Goal: Information Seeking & Learning: Learn about a topic

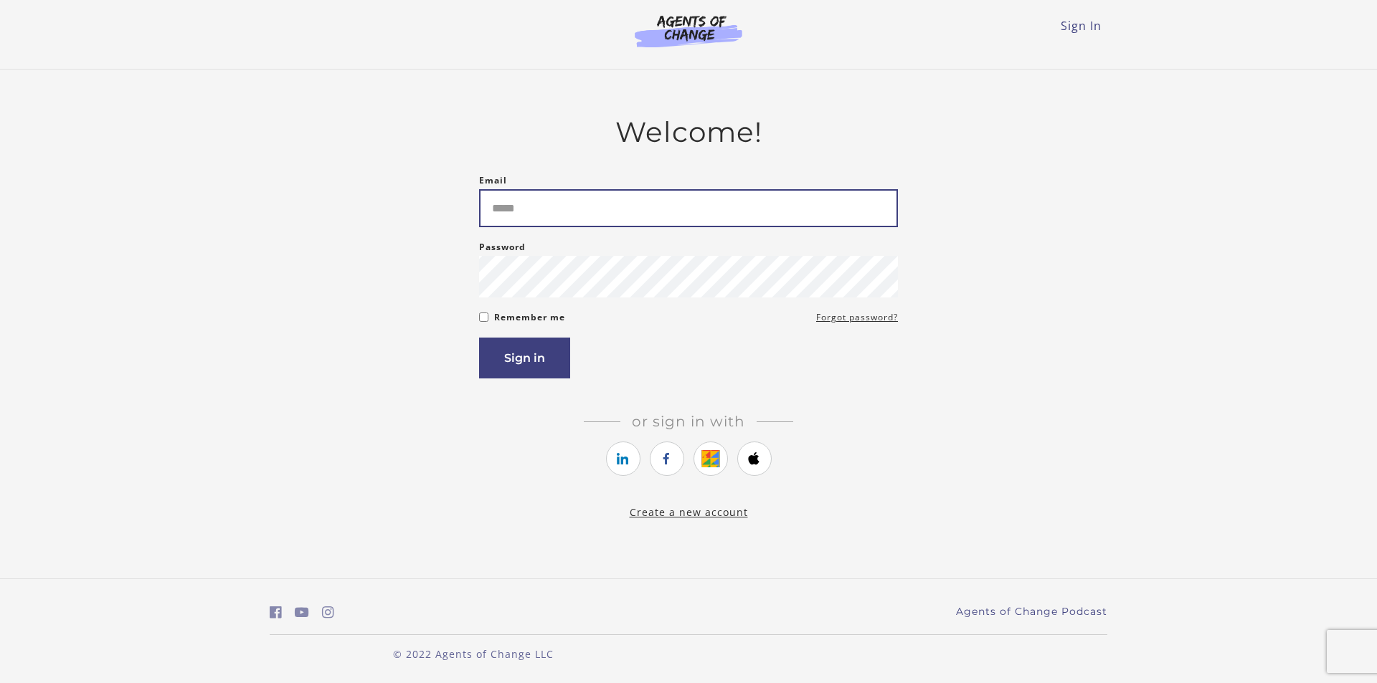
click at [520, 213] on input "Email" at bounding box center [688, 208] width 419 height 38
type input "**********"
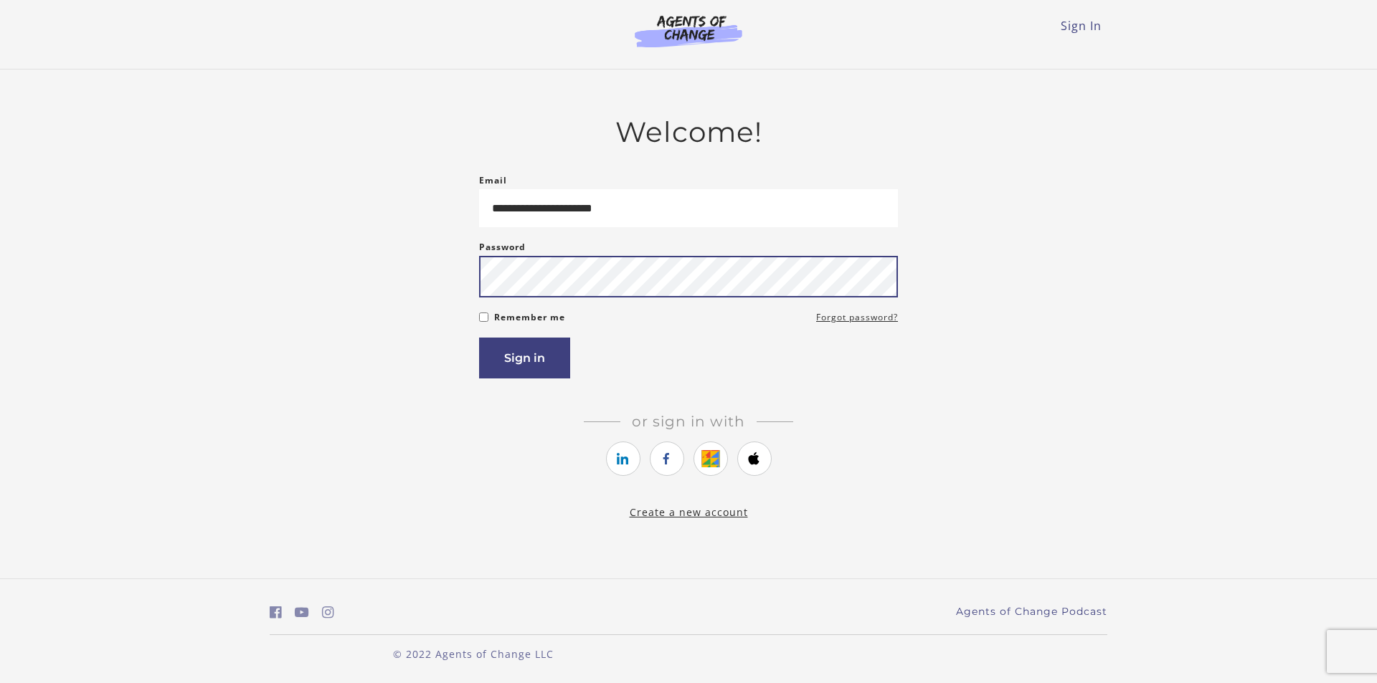
click at [479, 338] on button "Sign in" at bounding box center [524, 358] width 91 height 41
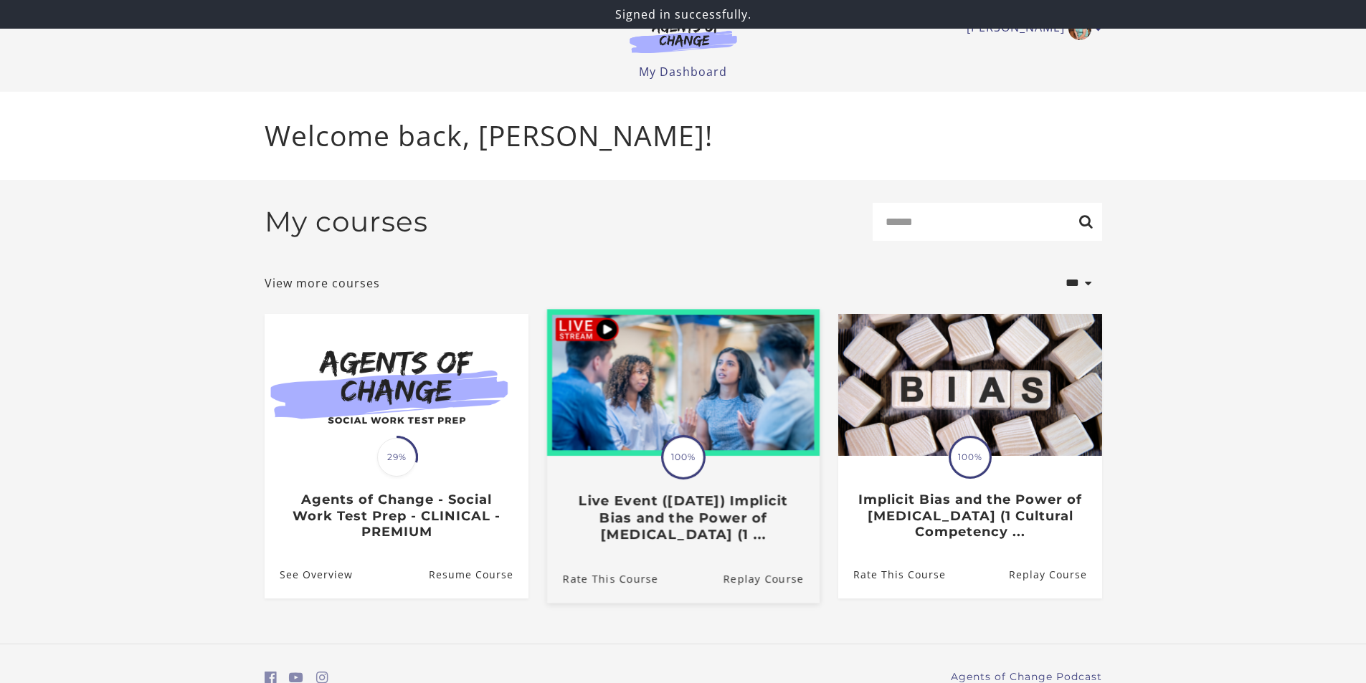
click at [682, 462] on span "100%" at bounding box center [683, 457] width 40 height 40
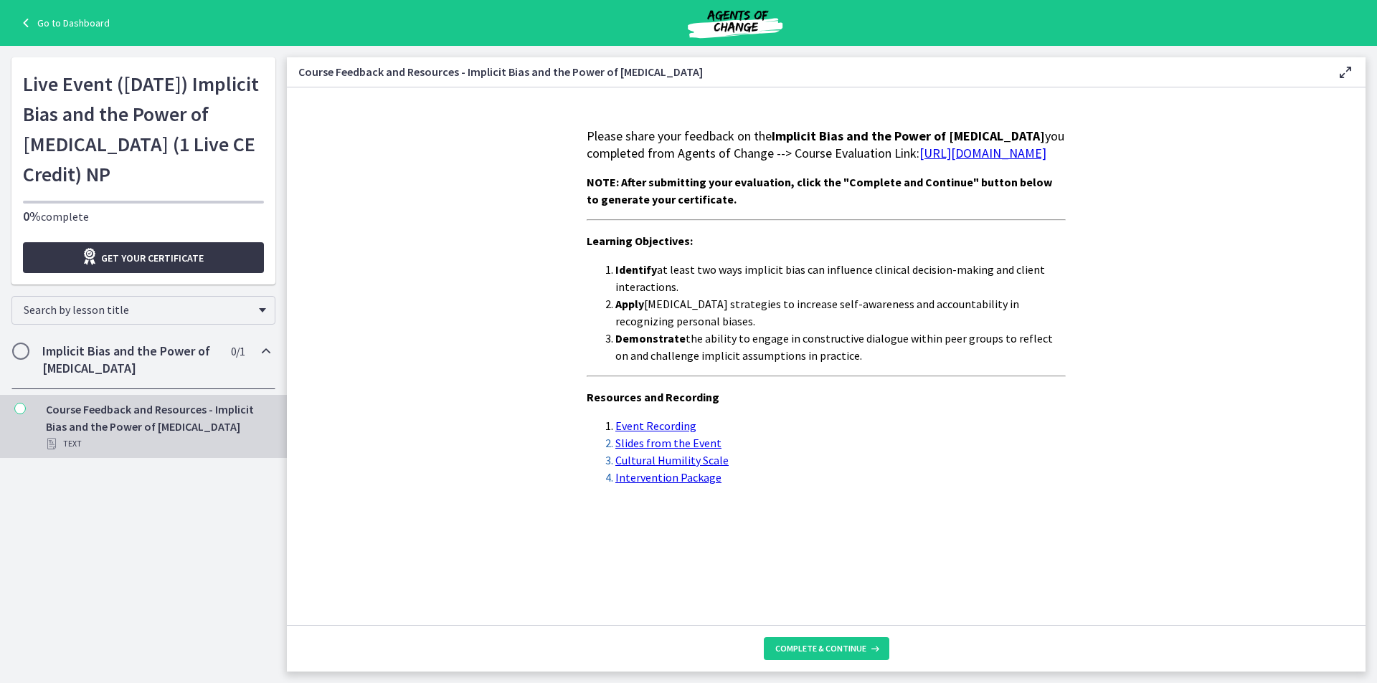
click at [142, 265] on span "Get your certificate" at bounding box center [152, 258] width 103 height 17
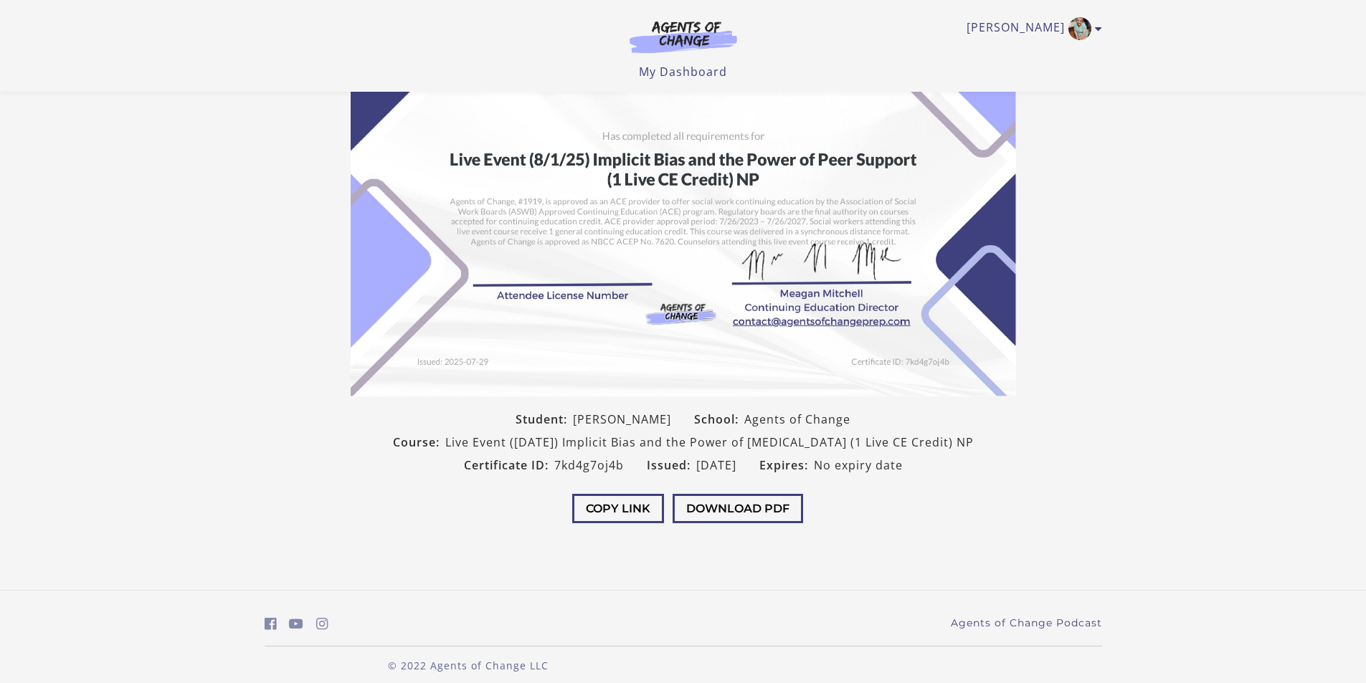
scroll to position [119, 0]
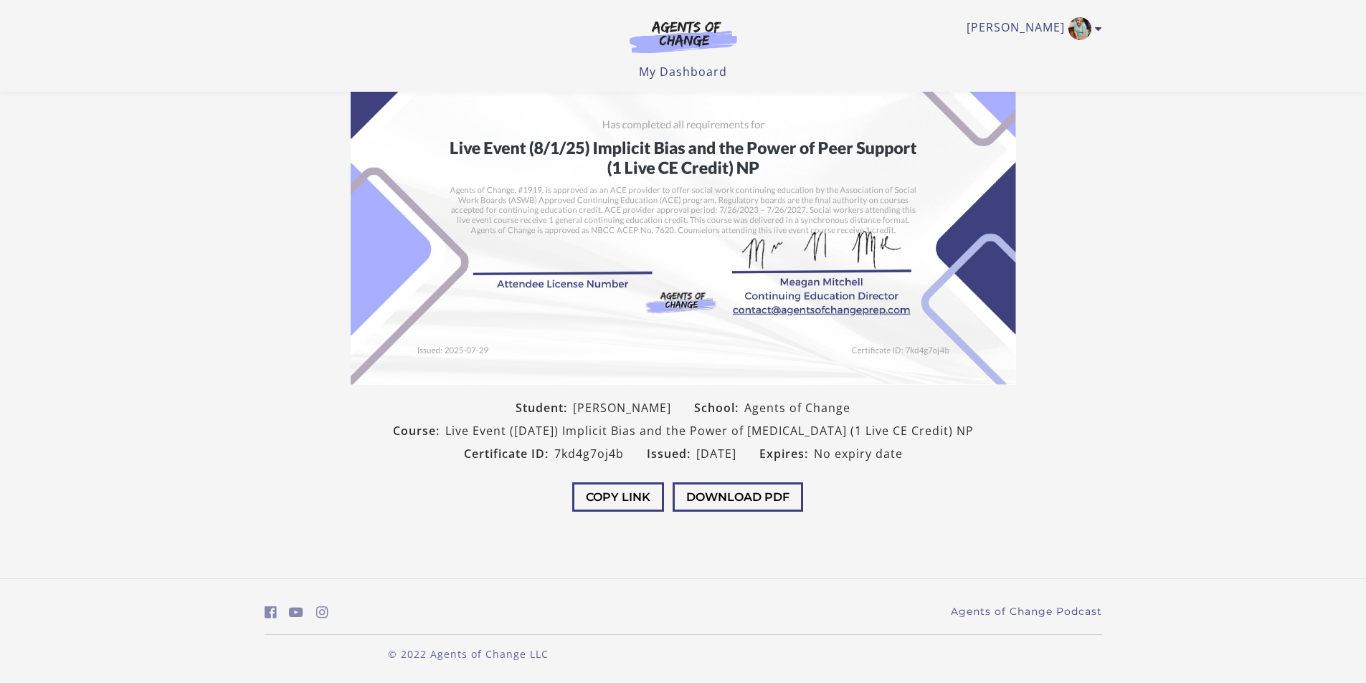
click at [545, 265] on img at bounding box center [684, 150] width 666 height 470
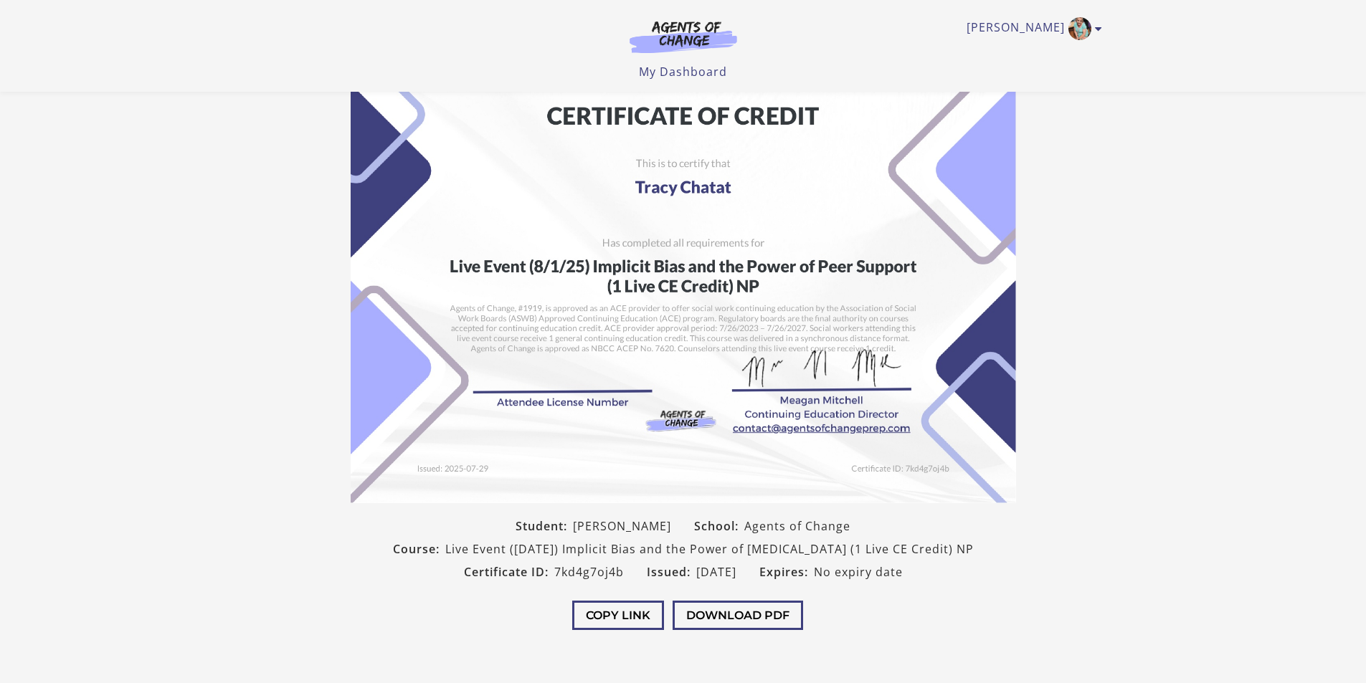
scroll to position [0, 0]
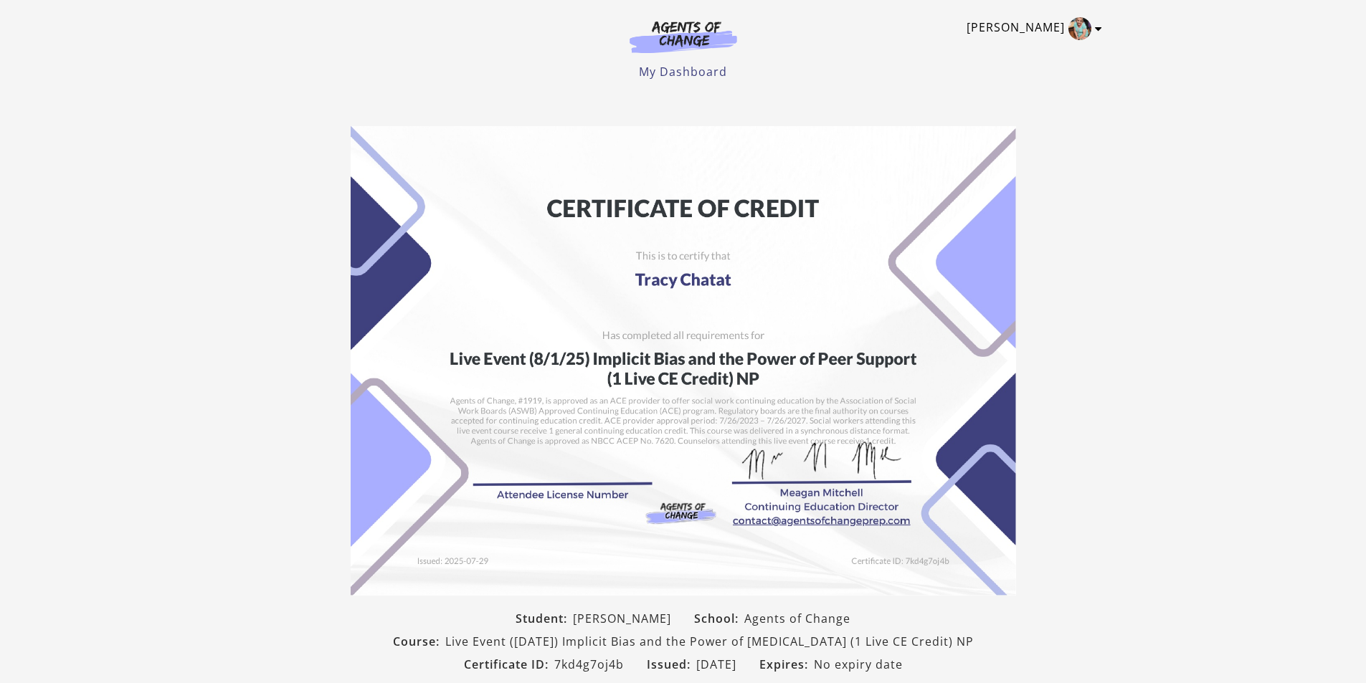
click at [1098, 31] on icon "Toggle menu" at bounding box center [1098, 28] width 7 height 11
click at [1029, 52] on link "My Account" at bounding box center [1043, 52] width 126 height 24
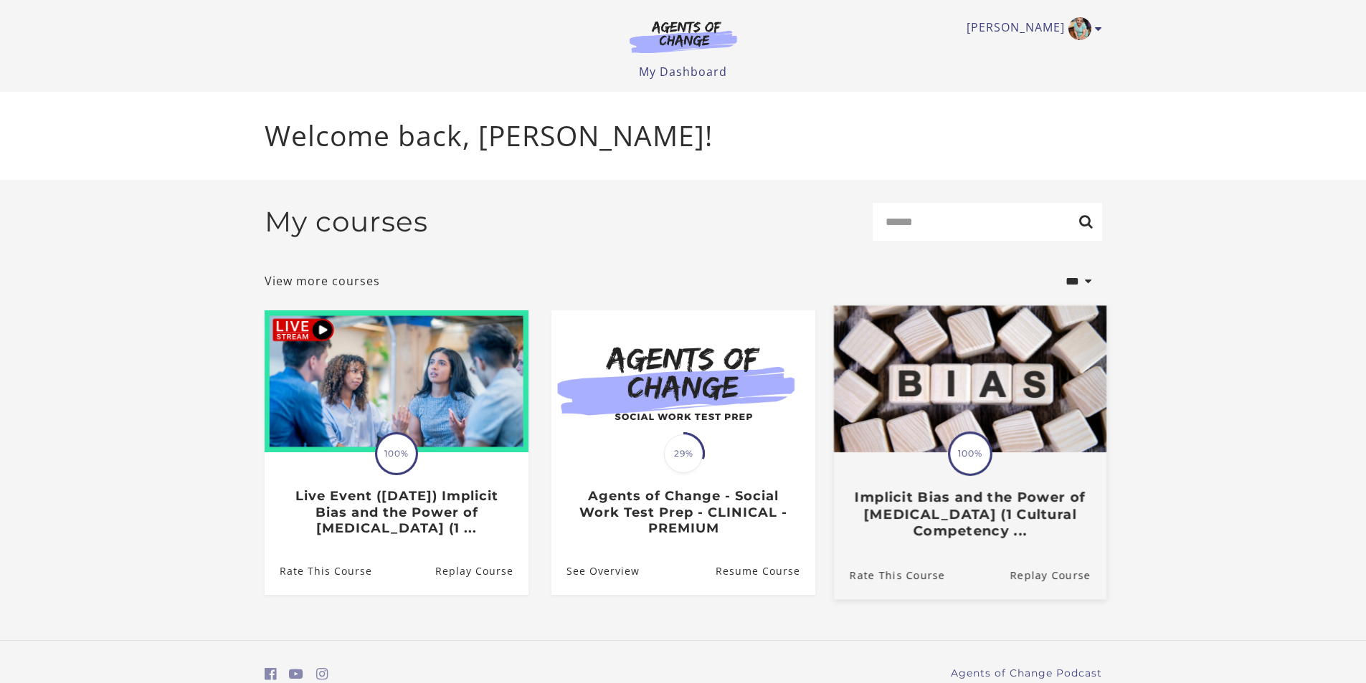
click at [978, 551] on link "Translation missing: en.liquid.partials.dashboard_course_card.progress_descript…" at bounding box center [969, 428] width 273 height 245
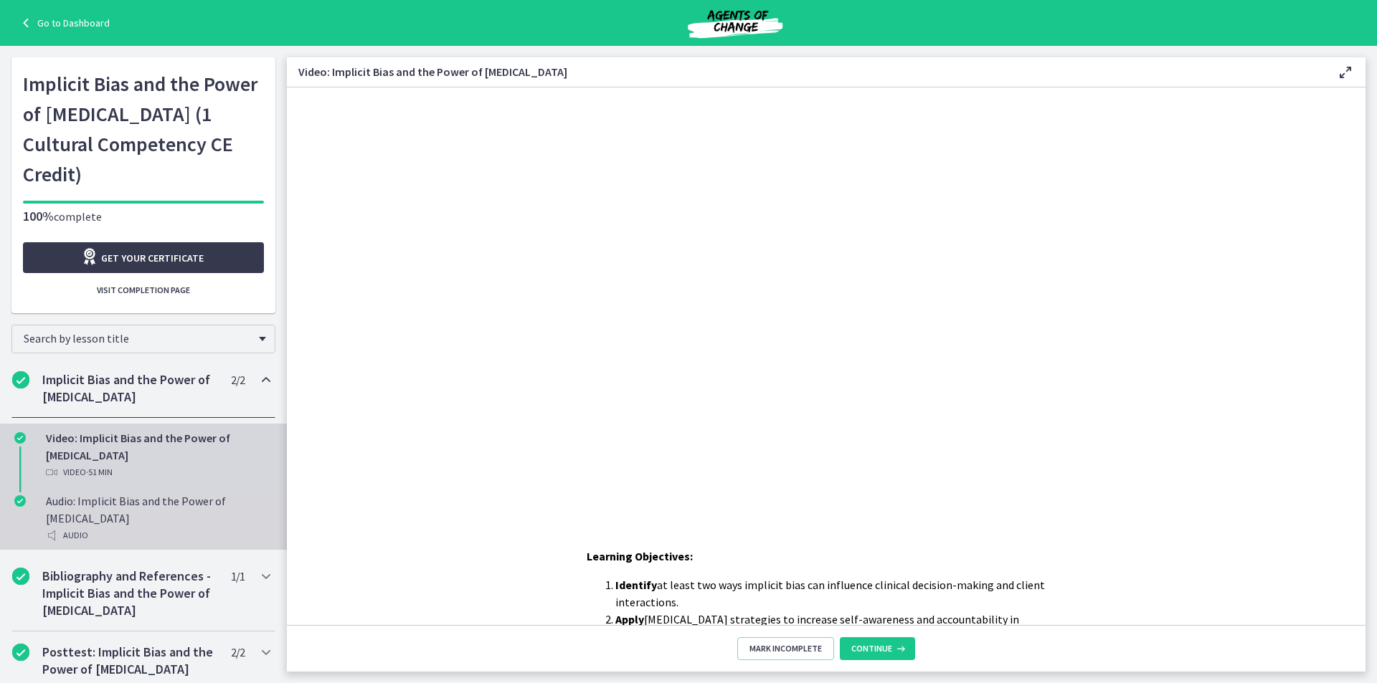
scroll to position [19, 0]
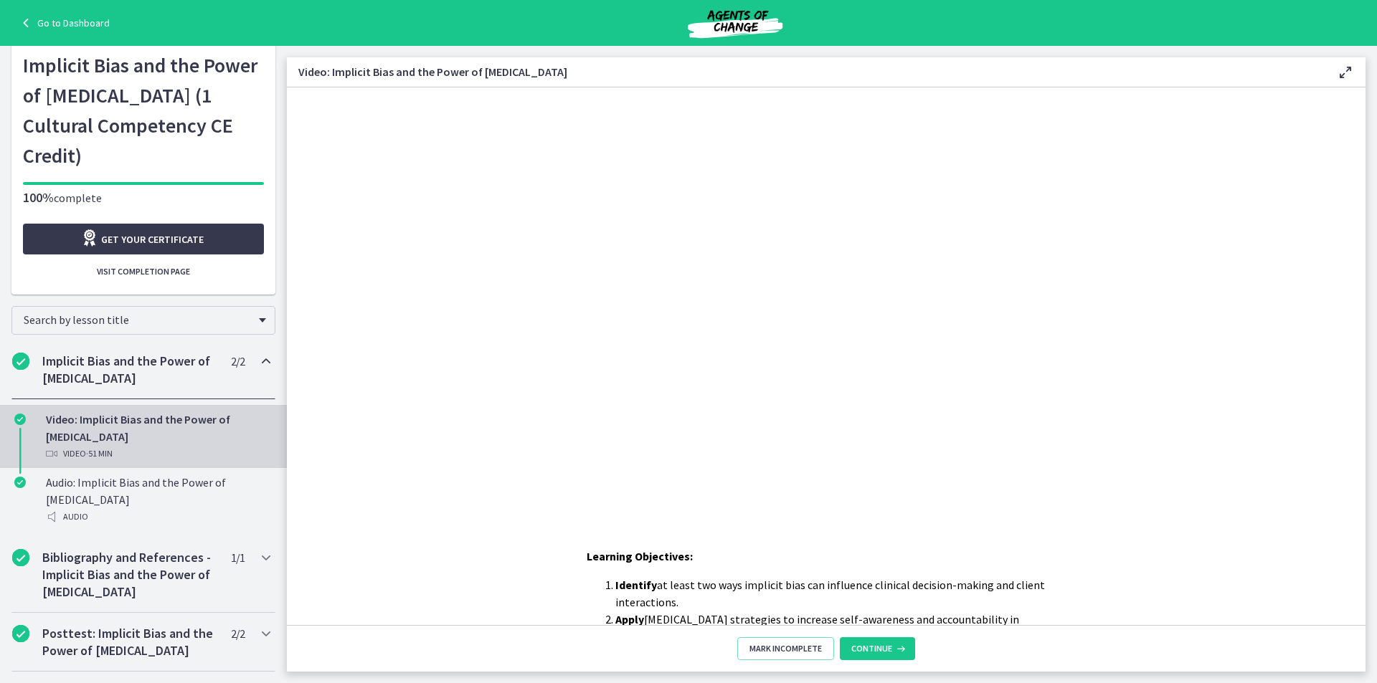
click at [25, 23] on icon at bounding box center [27, 22] width 20 height 17
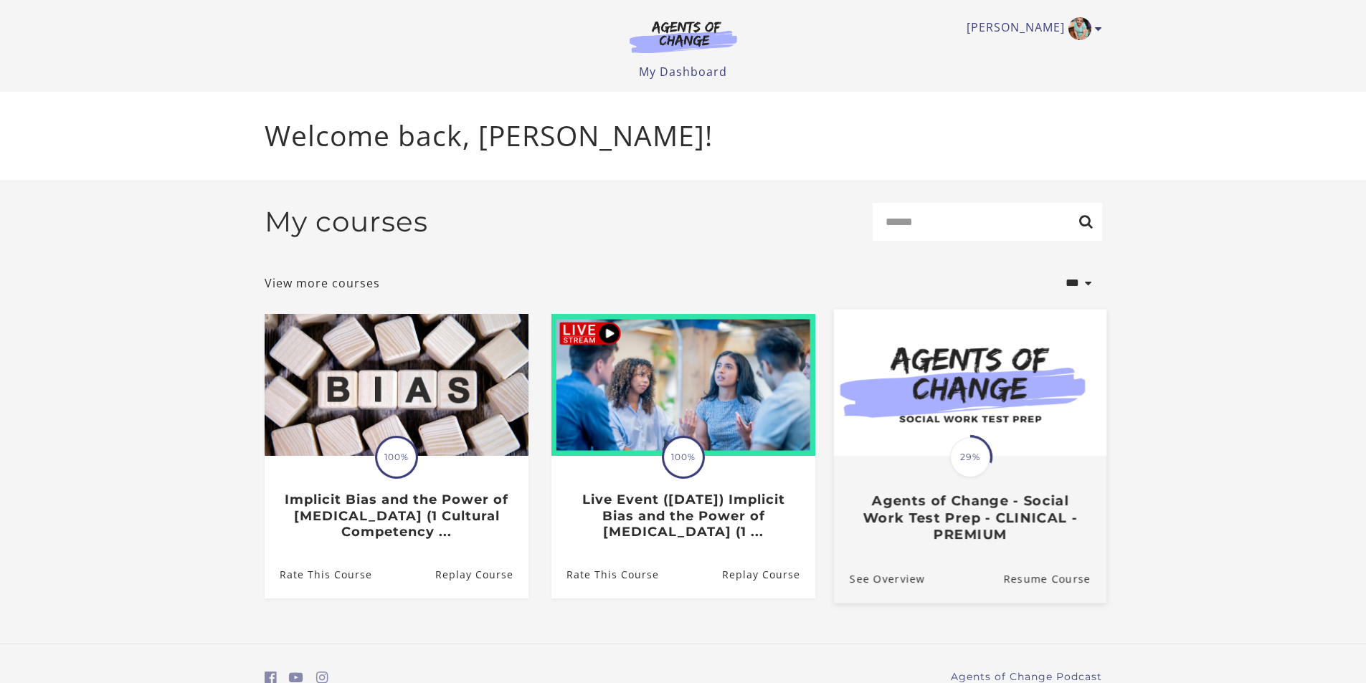
click at [963, 460] on span "29%" at bounding box center [970, 457] width 40 height 40
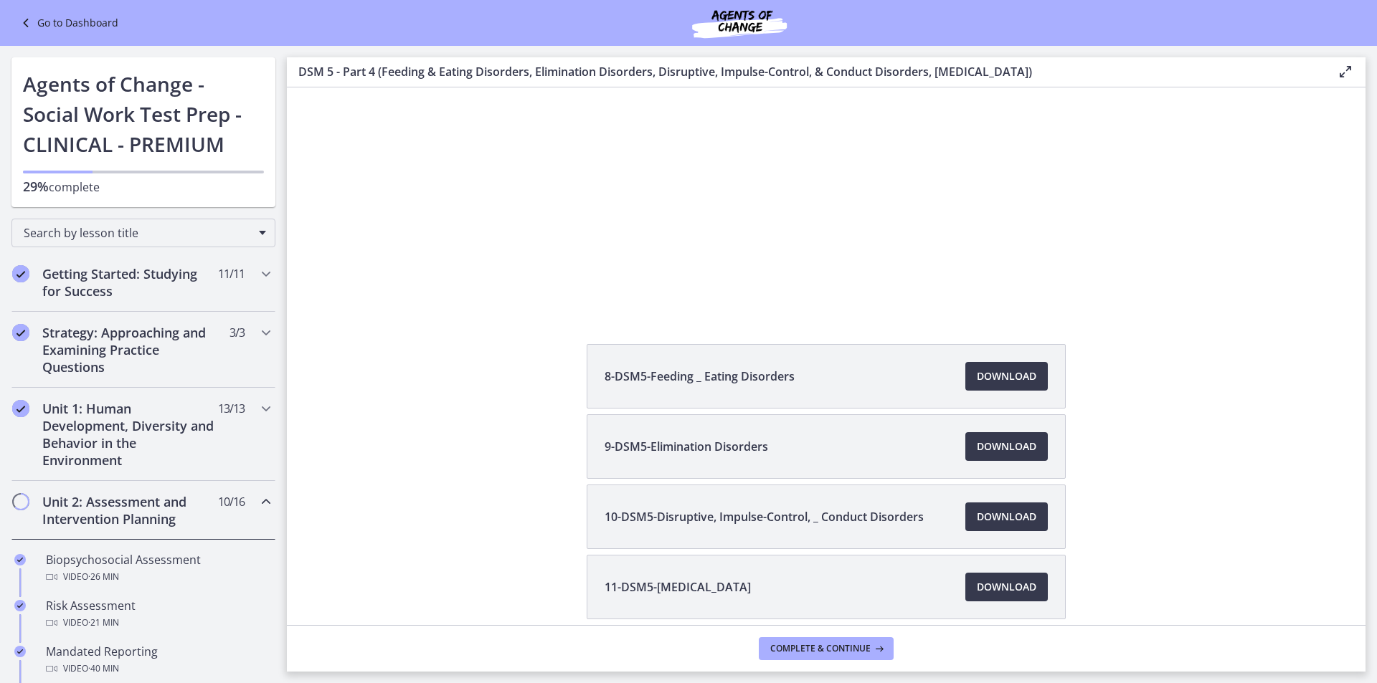
scroll to position [267, 0]
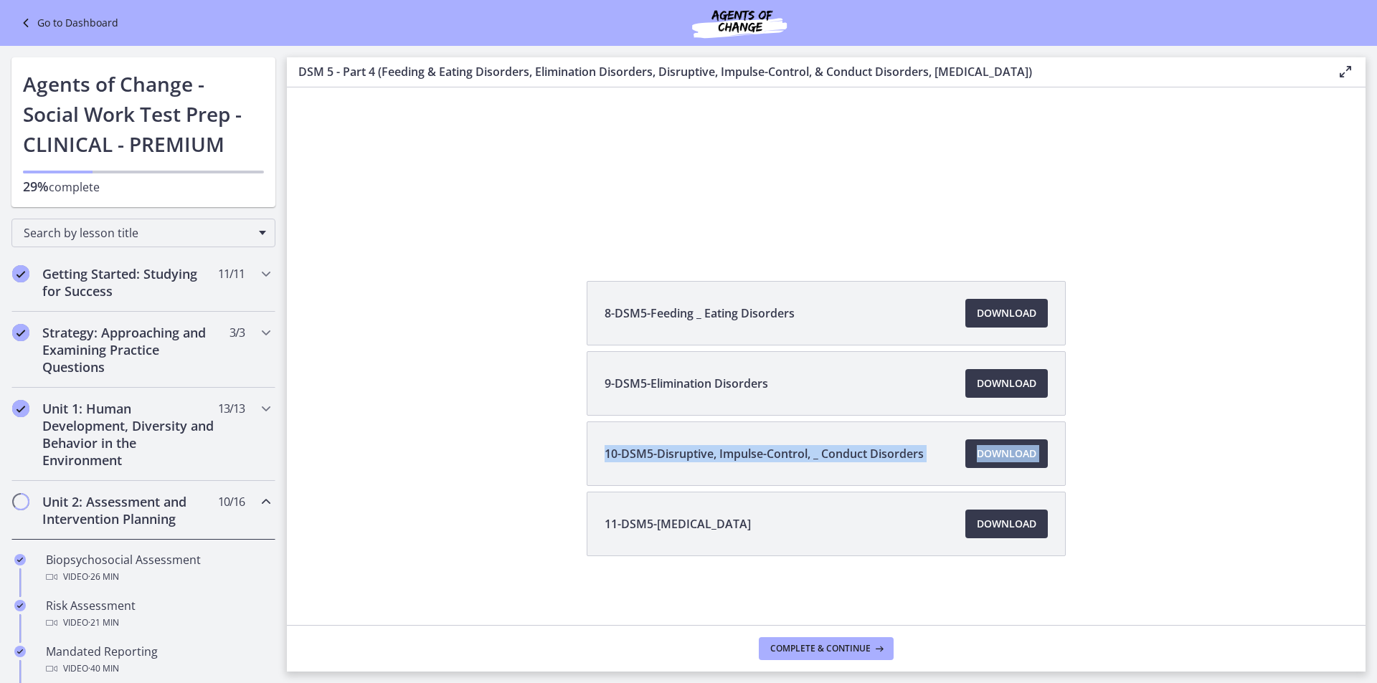
click at [544, 468] on div "8-DSM5-Feeding _ Eating Disorders Download Opens in a new window 9-DSM5-Elimina…" at bounding box center [826, 453] width 1079 height 344
click at [459, 324] on div "8-DSM5-Feeding _ Eating Disorders Download Opens in a new window 9-DSM5-Elimina…" at bounding box center [826, 453] width 1079 height 344
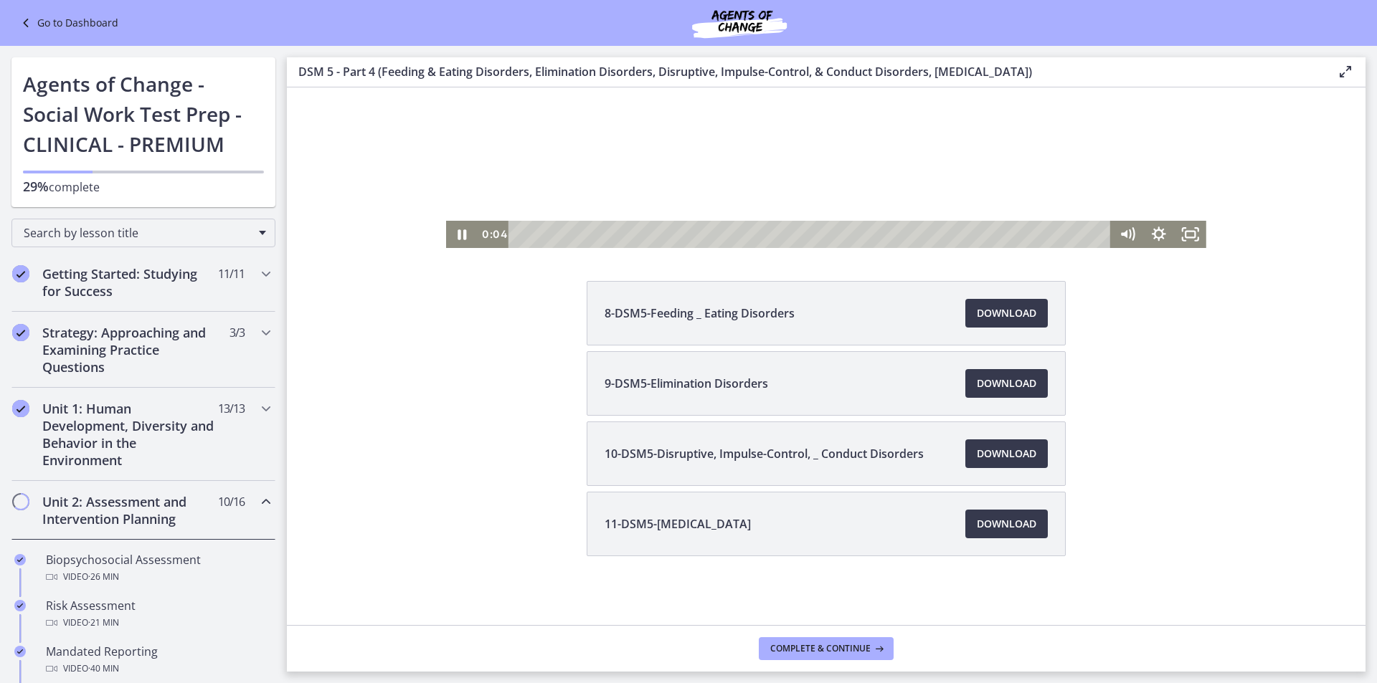
click at [747, 186] on div at bounding box center [826, 34] width 760 height 427
click at [461, 235] on icon "Play Video" at bounding box center [463, 234] width 8 height 11
click at [459, 232] on icon "Pause" at bounding box center [462, 234] width 9 height 10
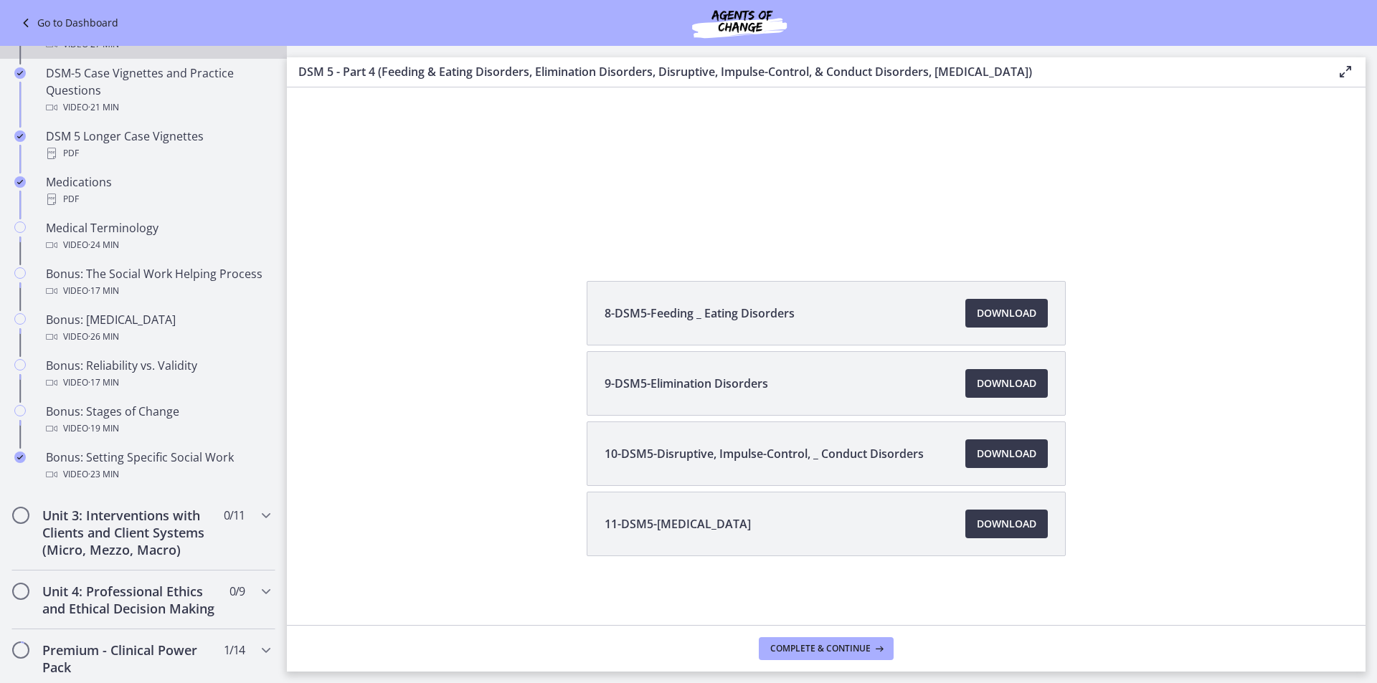
scroll to position [965, 0]
click at [257, 522] on icon "Chapters" at bounding box center [265, 513] width 17 height 17
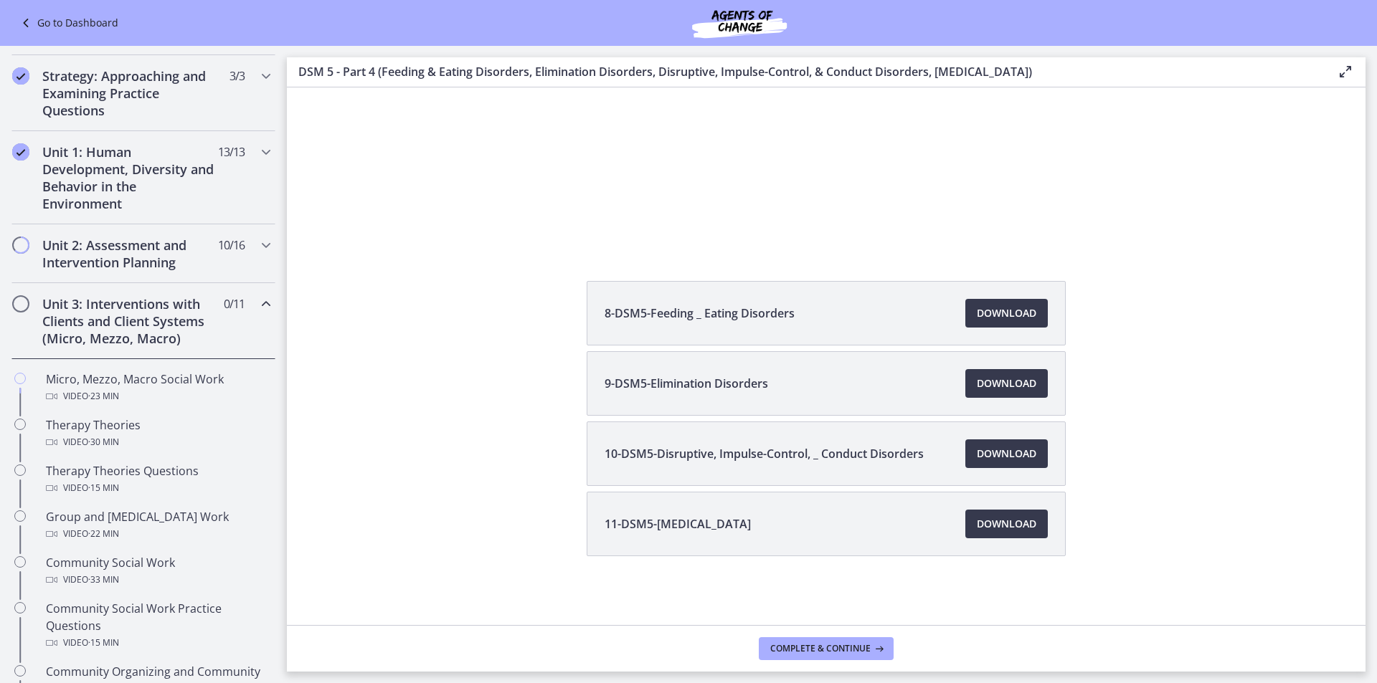
scroll to position [248, 0]
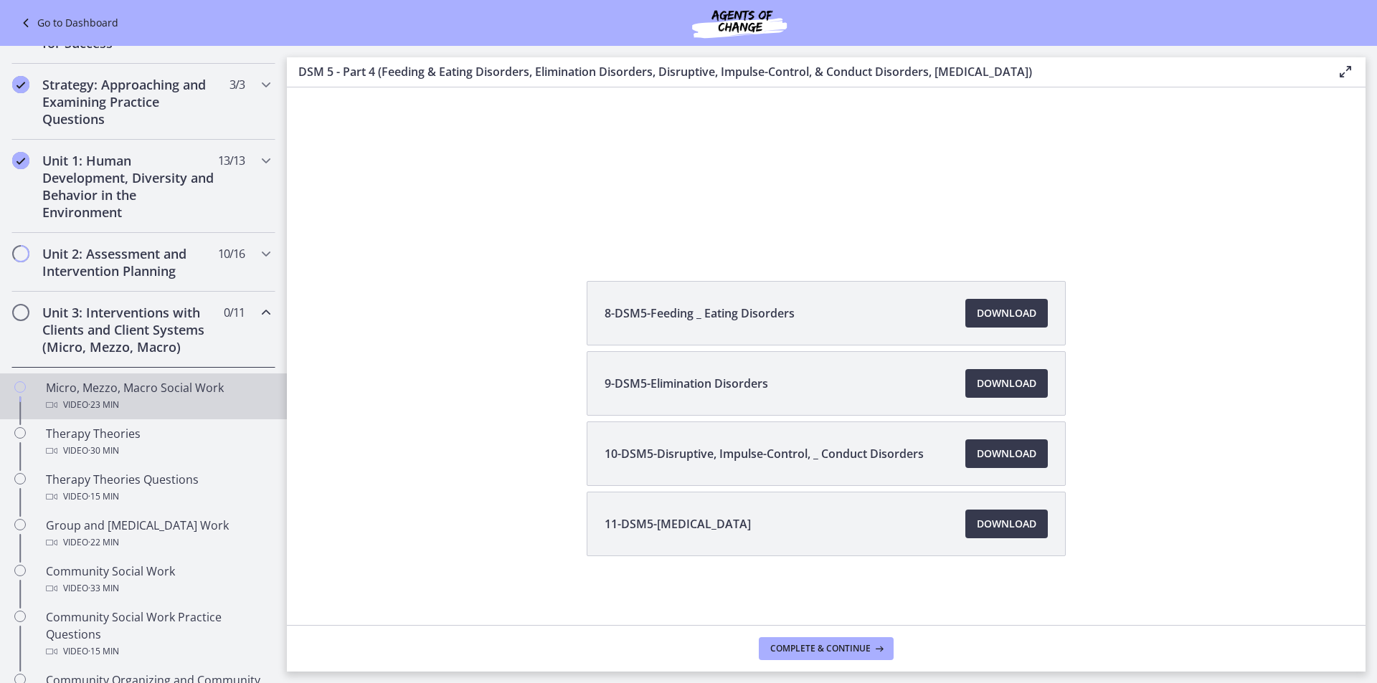
click at [179, 405] on div "Video · 23 min" at bounding box center [158, 405] width 224 height 17
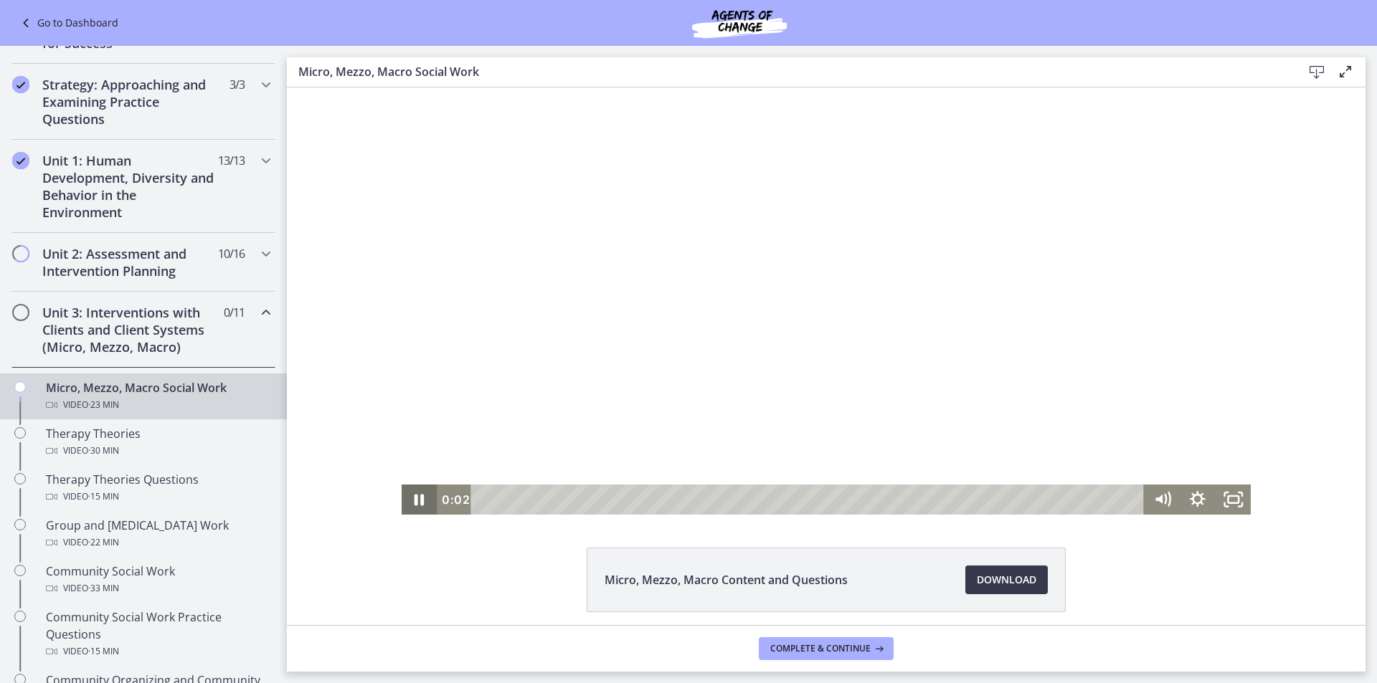
click at [413, 502] on icon "Pause" at bounding box center [419, 500] width 35 height 30
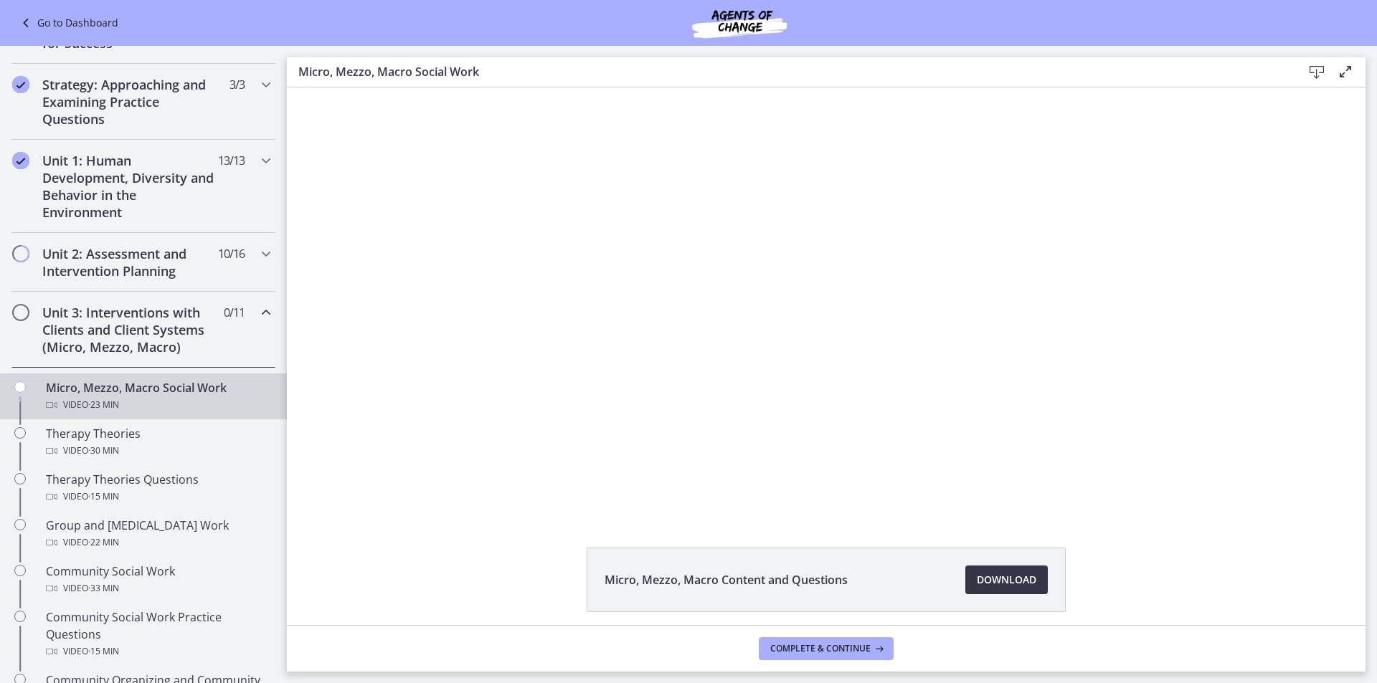
click at [1013, 586] on span "Download Opens in a new window" at bounding box center [1007, 580] width 60 height 17
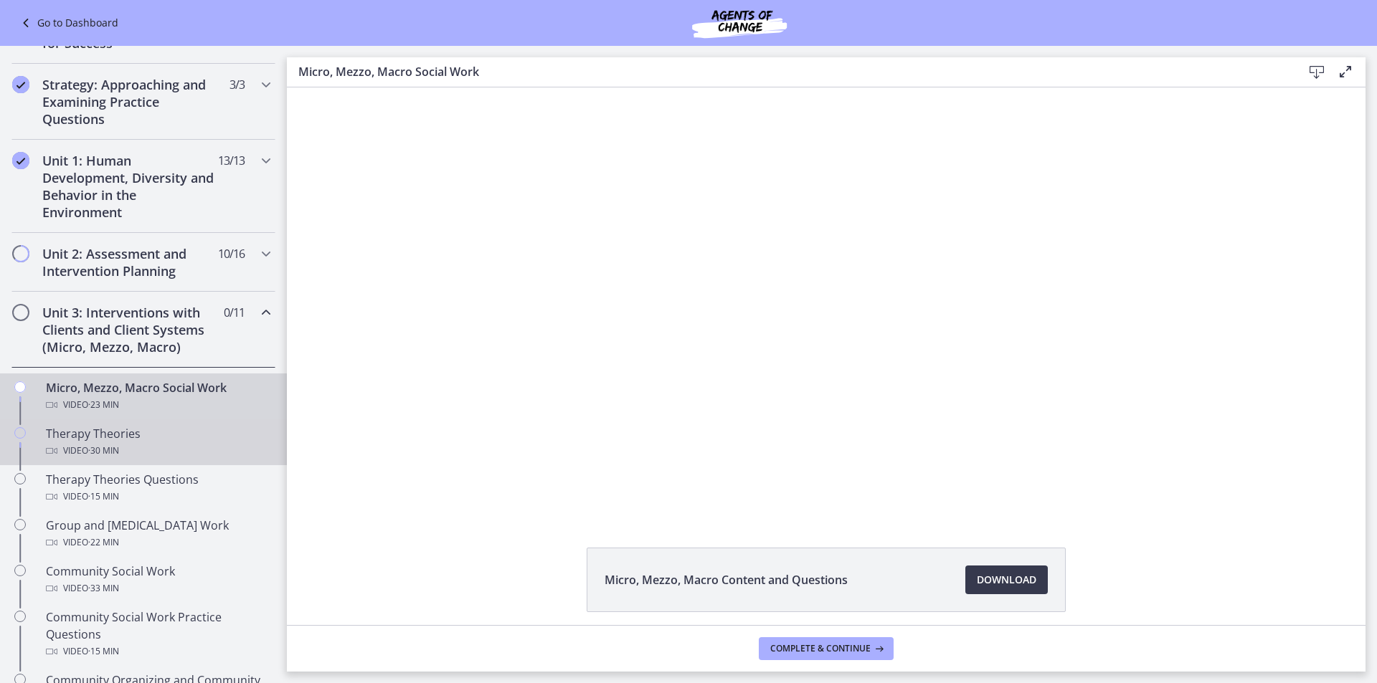
click at [200, 435] on div "Therapy Theories Video · 30 min" at bounding box center [158, 442] width 224 height 34
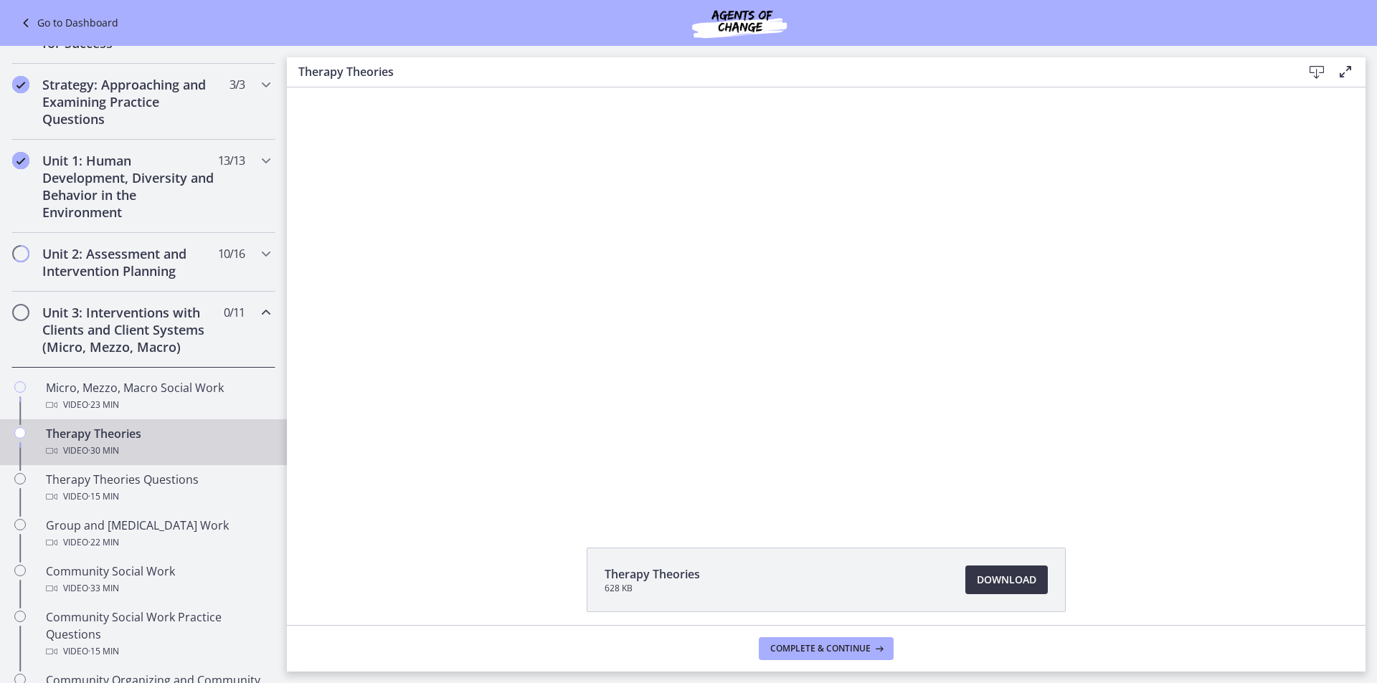
click at [990, 584] on span "Download Opens in a new window" at bounding box center [1007, 580] width 60 height 17
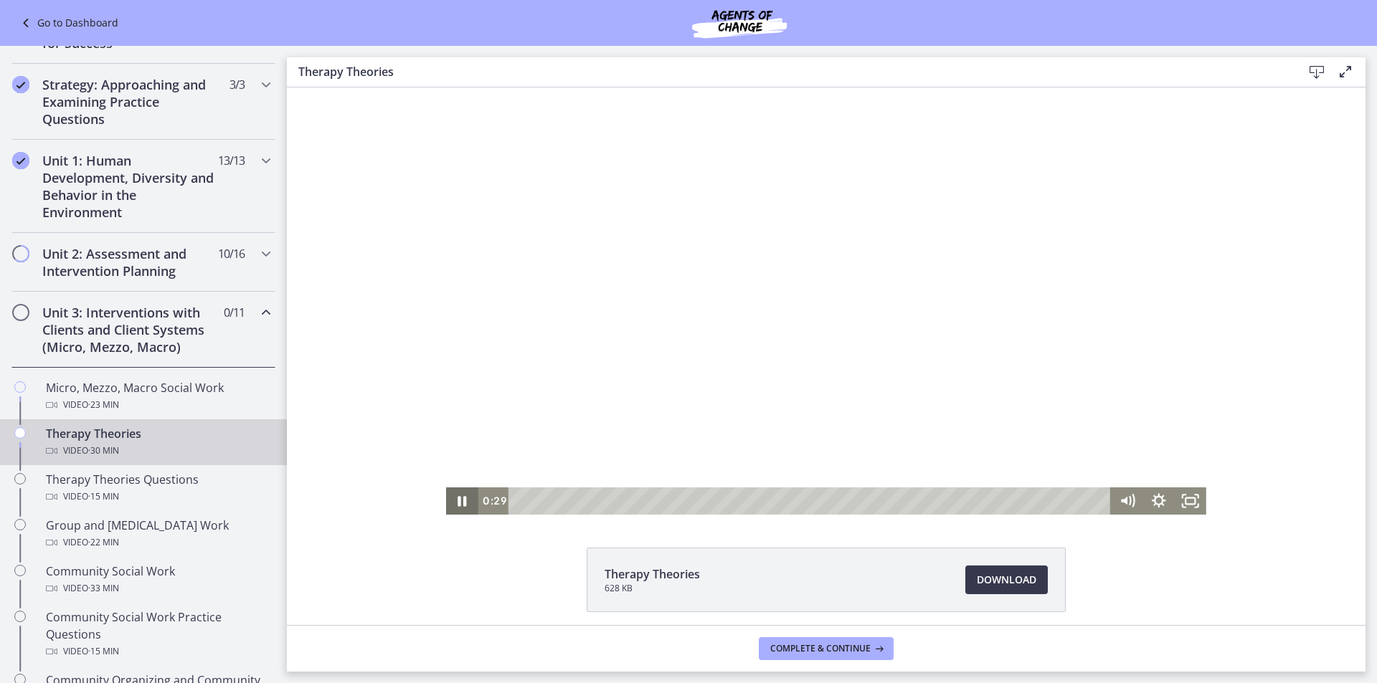
click at [462, 501] on icon "Pause" at bounding box center [462, 501] width 32 height 27
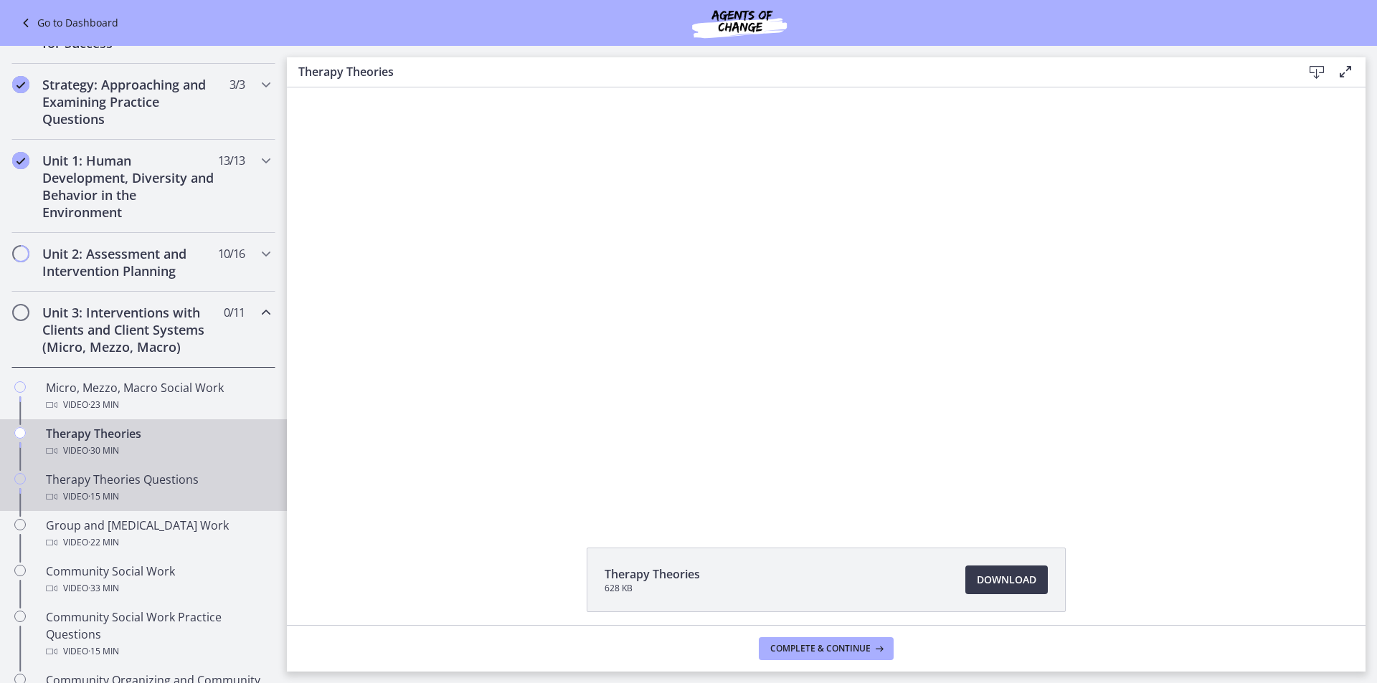
click at [179, 501] on div "Video · 15 min" at bounding box center [158, 496] width 224 height 17
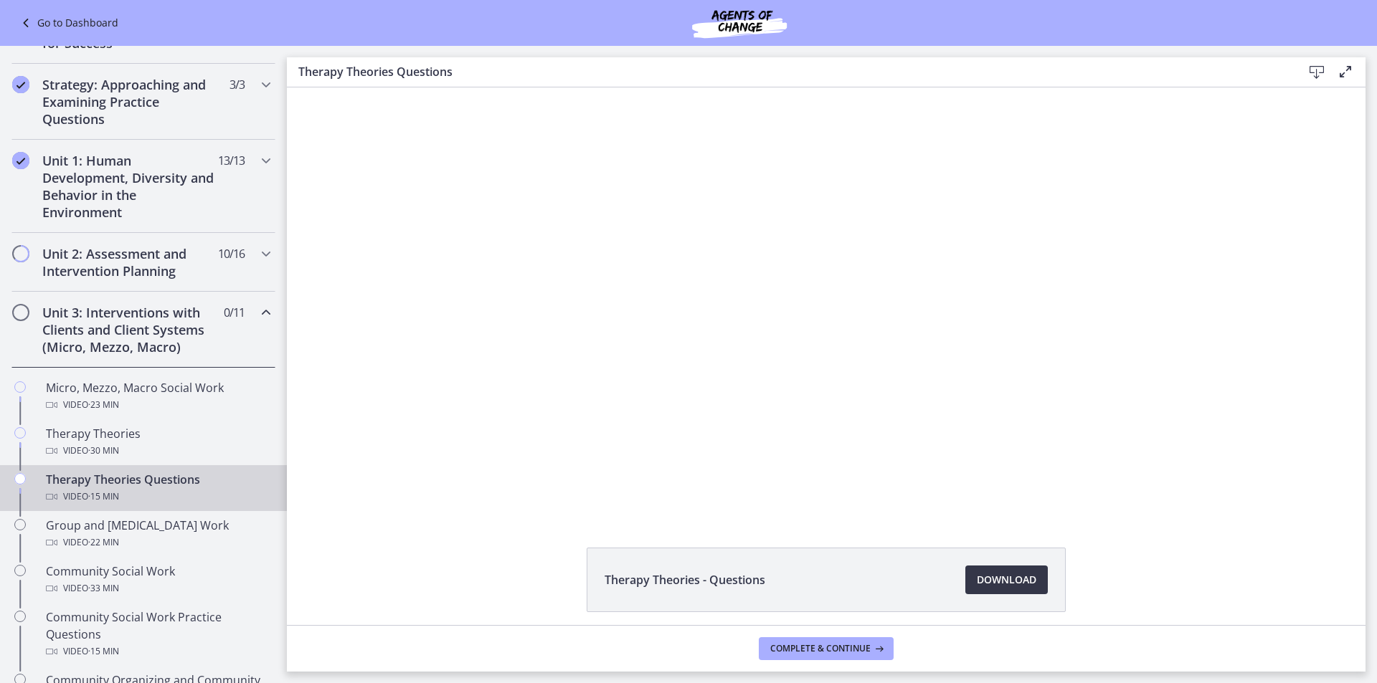
click at [994, 584] on span "Download Opens in a new window" at bounding box center [1007, 580] width 60 height 17
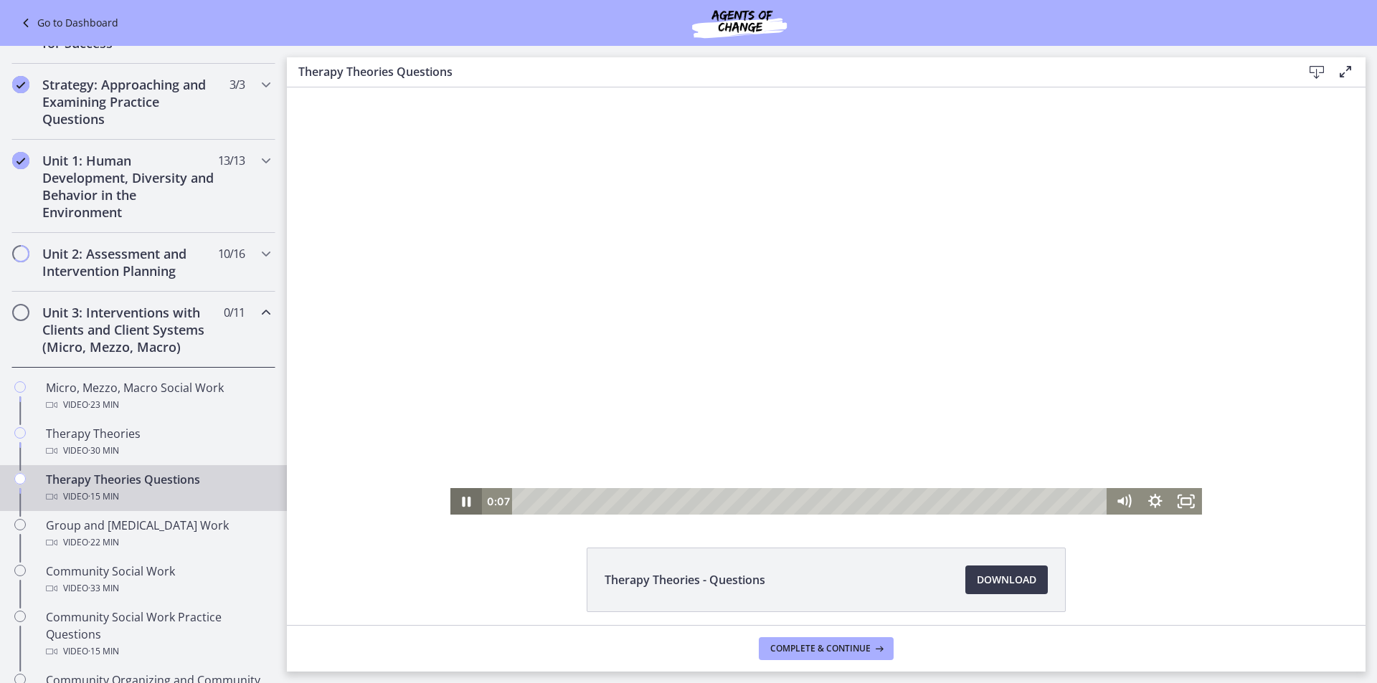
click at [463, 506] on icon "Pause" at bounding box center [466, 502] width 9 height 10
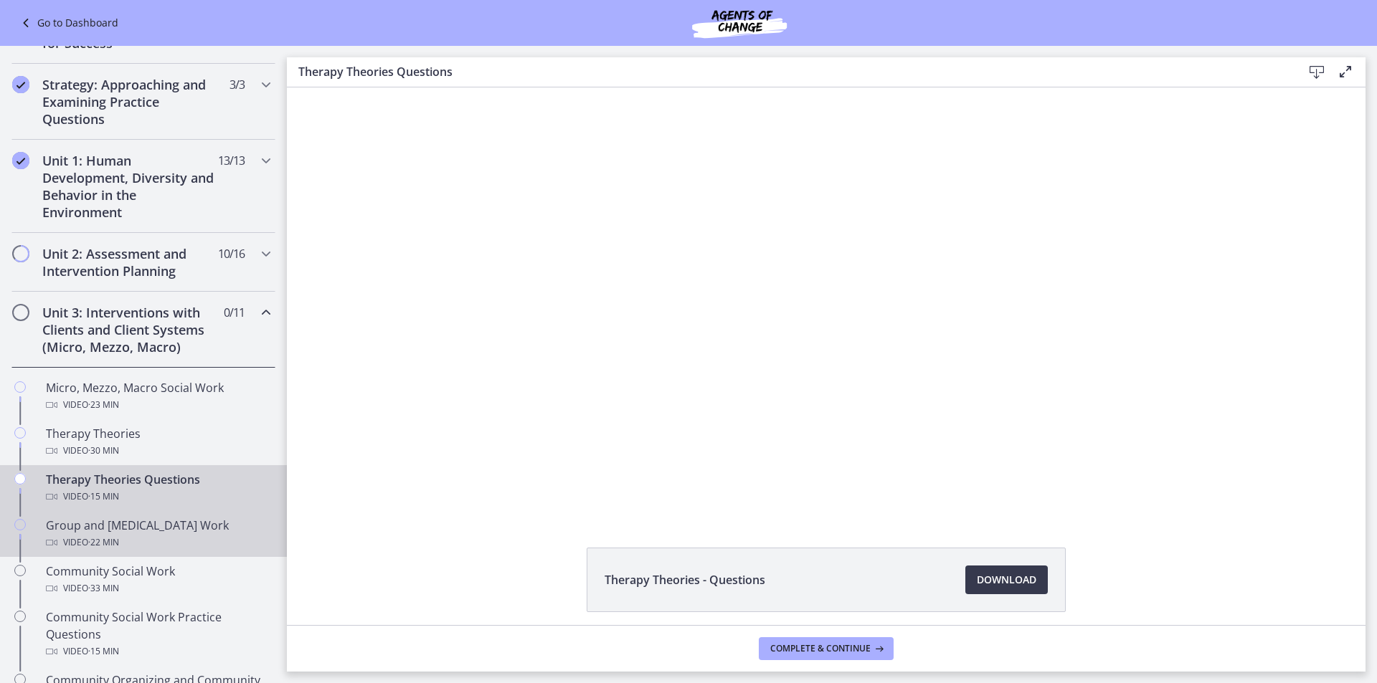
click at [171, 539] on div "Video · 22 min" at bounding box center [158, 542] width 224 height 17
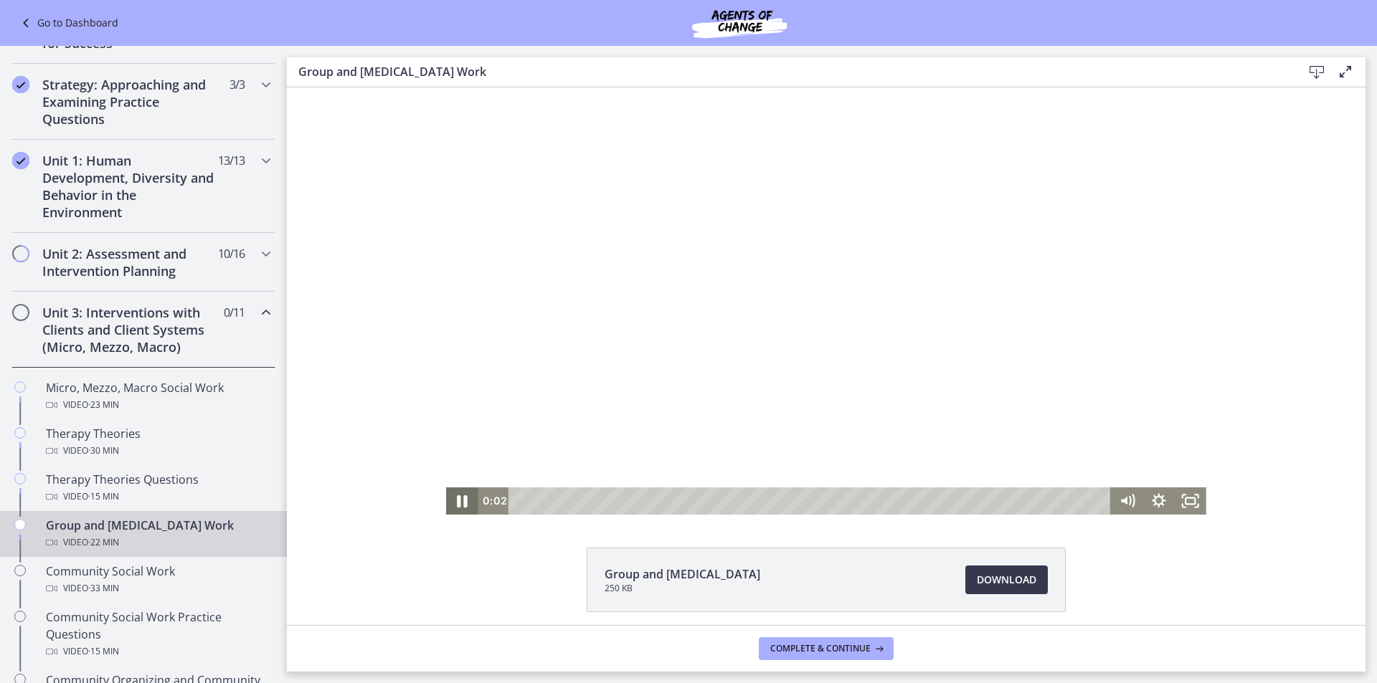
drag, startPoint x: 450, startPoint y: 505, endPoint x: 770, endPoint y: 626, distance: 341.4
click at [450, 505] on icon "Pause" at bounding box center [462, 501] width 38 height 33
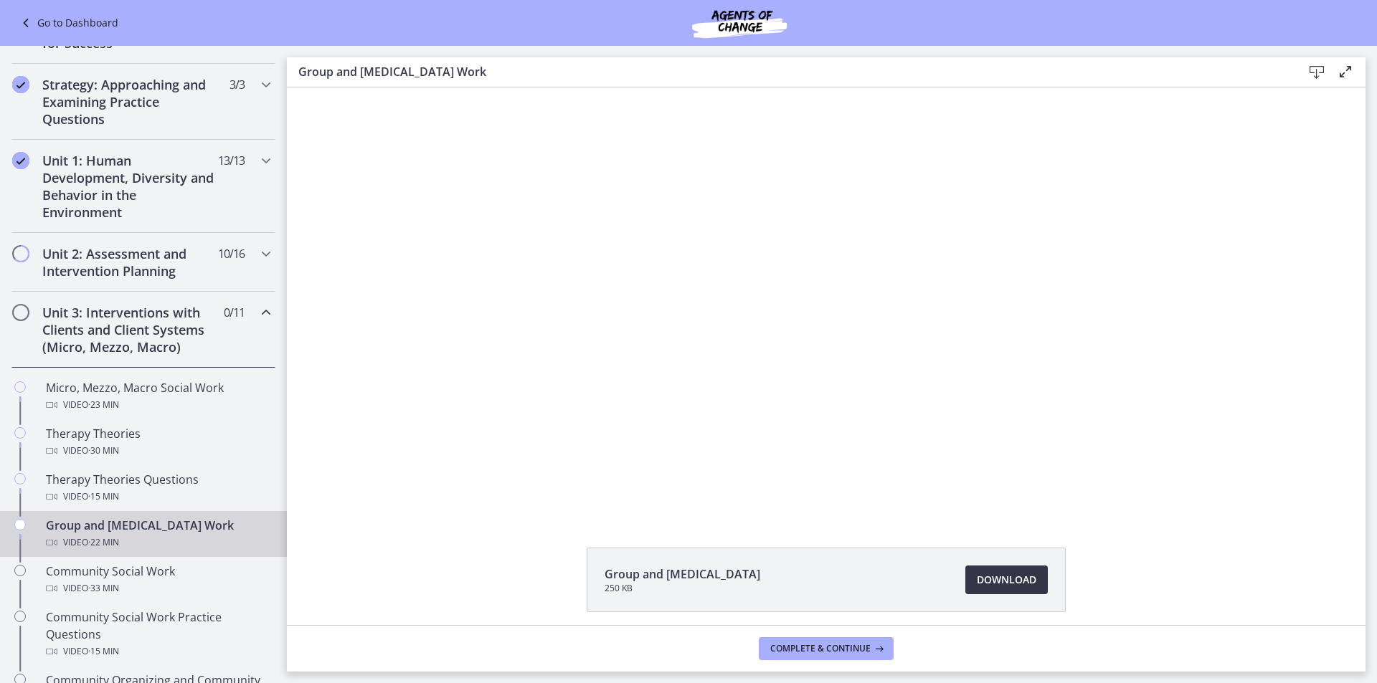
click at [994, 586] on span "Download Opens in a new window" at bounding box center [1007, 580] width 60 height 17
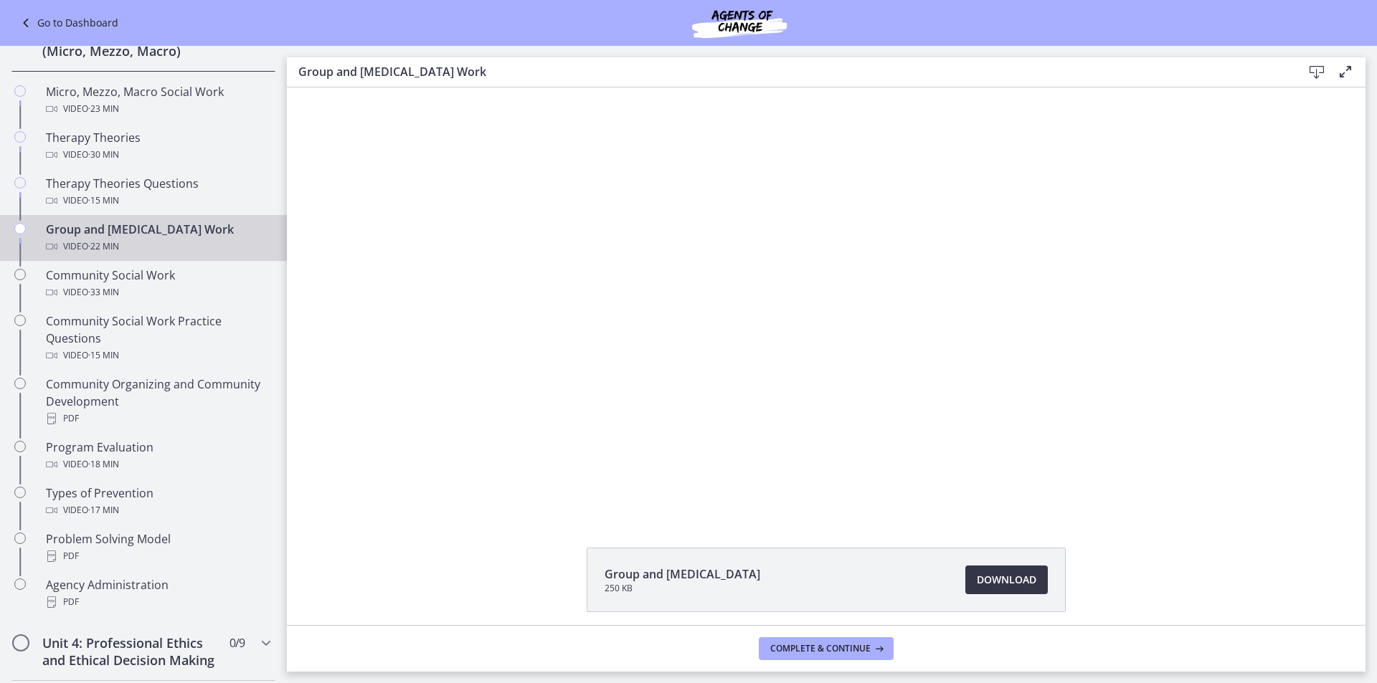
scroll to position [581, 0]
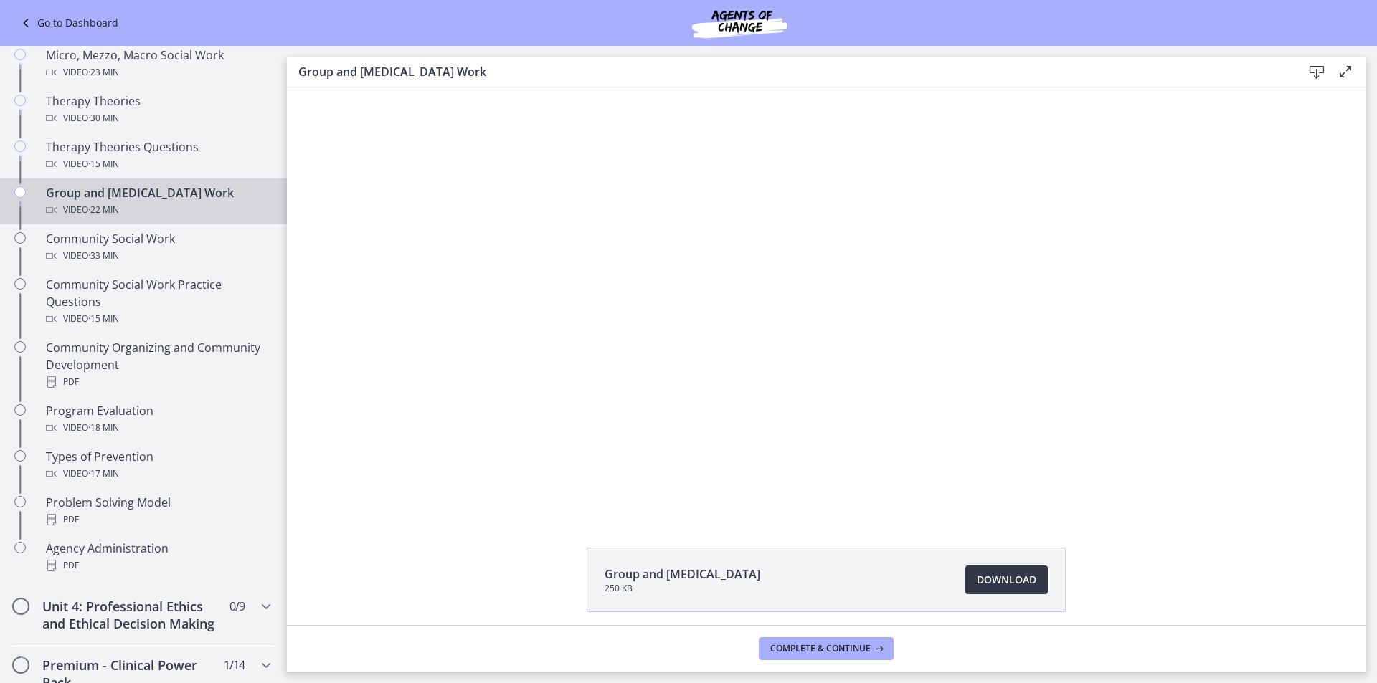
drag, startPoint x: 284, startPoint y: 298, endPoint x: 14, endPoint y: 329, distance: 272.1
click at [179, 252] on div "Video · 33 min" at bounding box center [158, 255] width 224 height 17
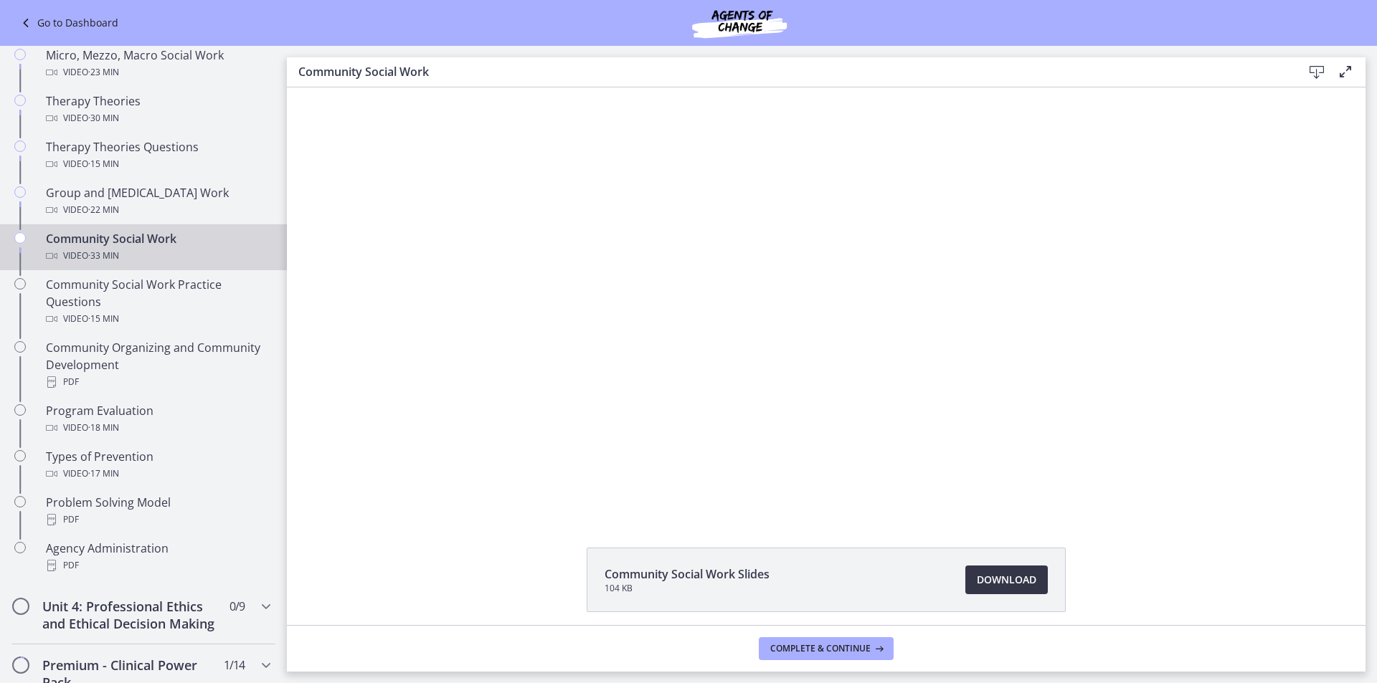
click at [1012, 584] on span "Download Opens in a new window" at bounding box center [1007, 580] width 60 height 17
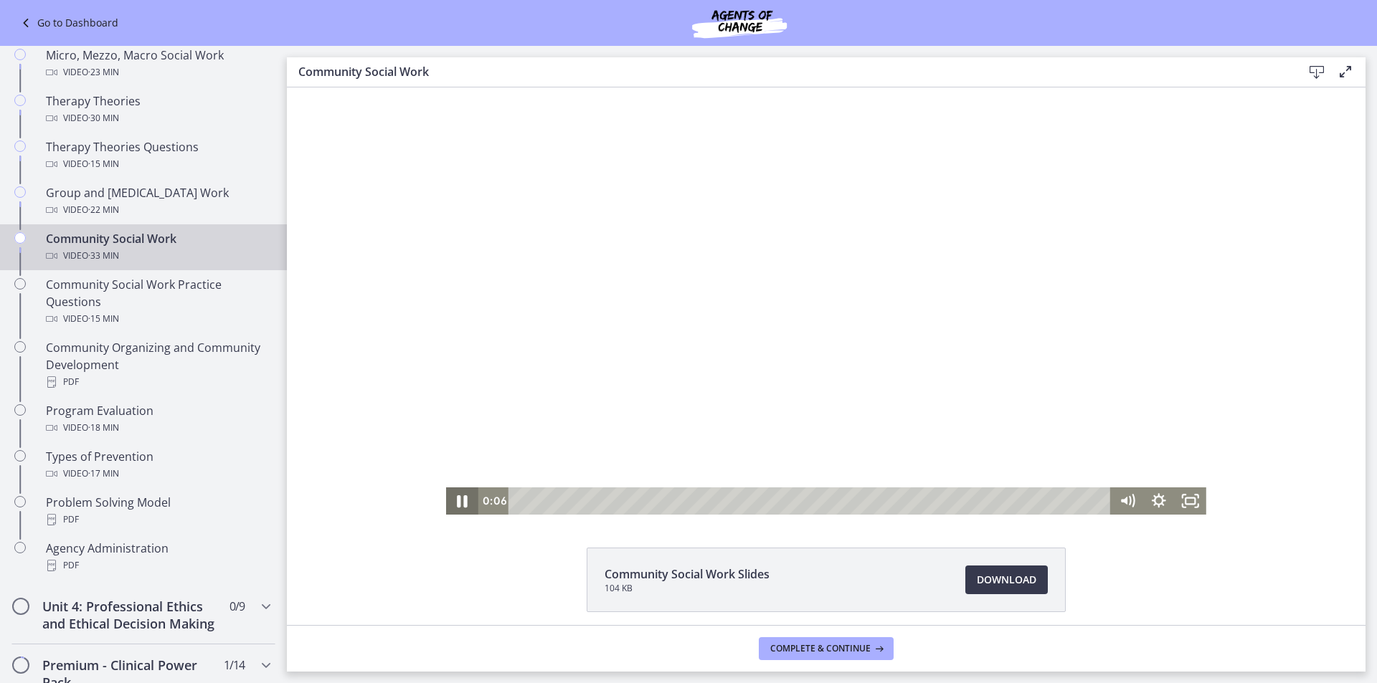
click at [458, 506] on icon "Pause" at bounding box center [463, 502] width 11 height 12
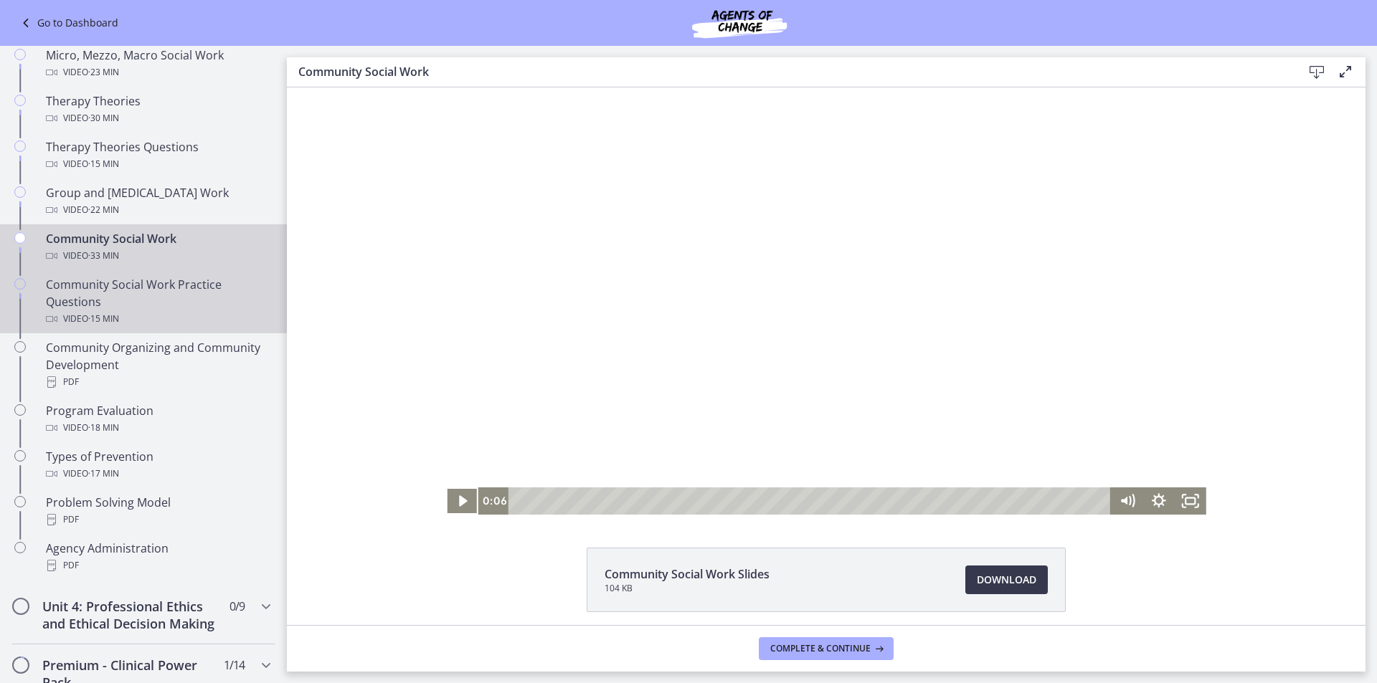
click at [186, 309] on div "Community Social Work Practice Questions Video · 15 min" at bounding box center [158, 302] width 224 height 52
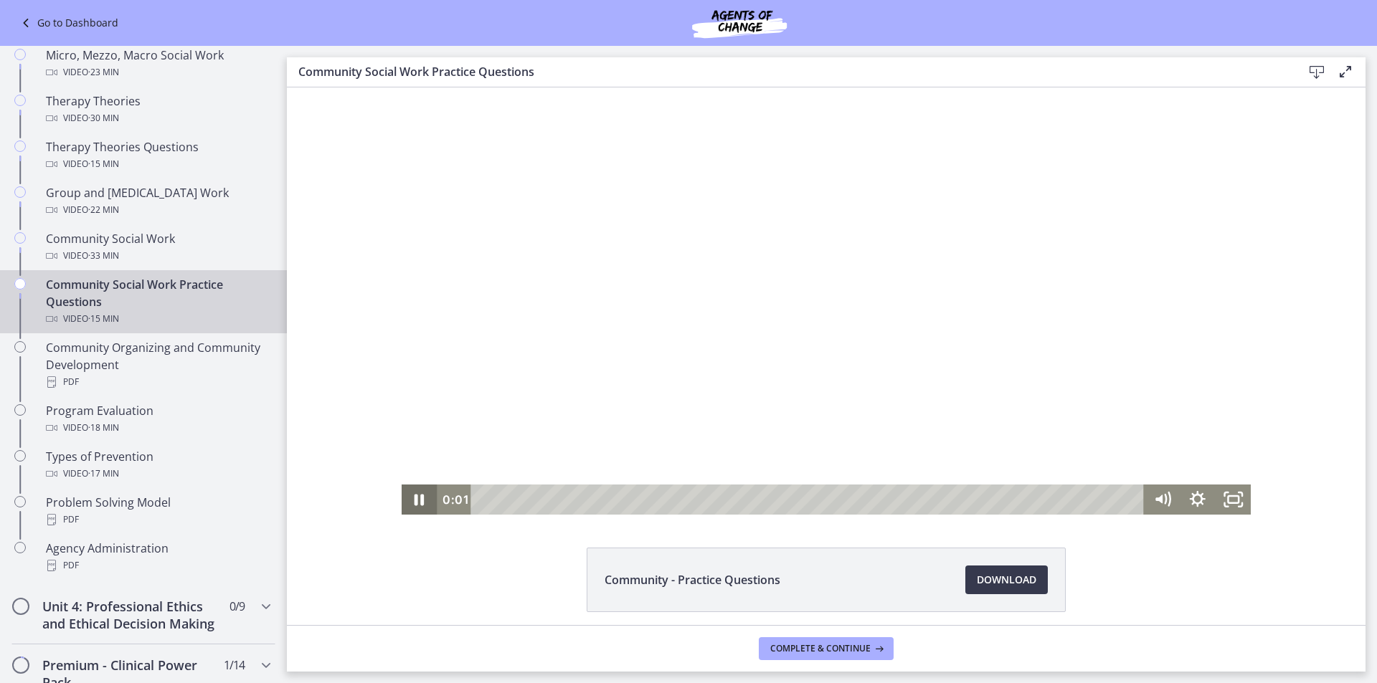
click at [415, 503] on icon "Pause" at bounding box center [420, 500] width 10 height 11
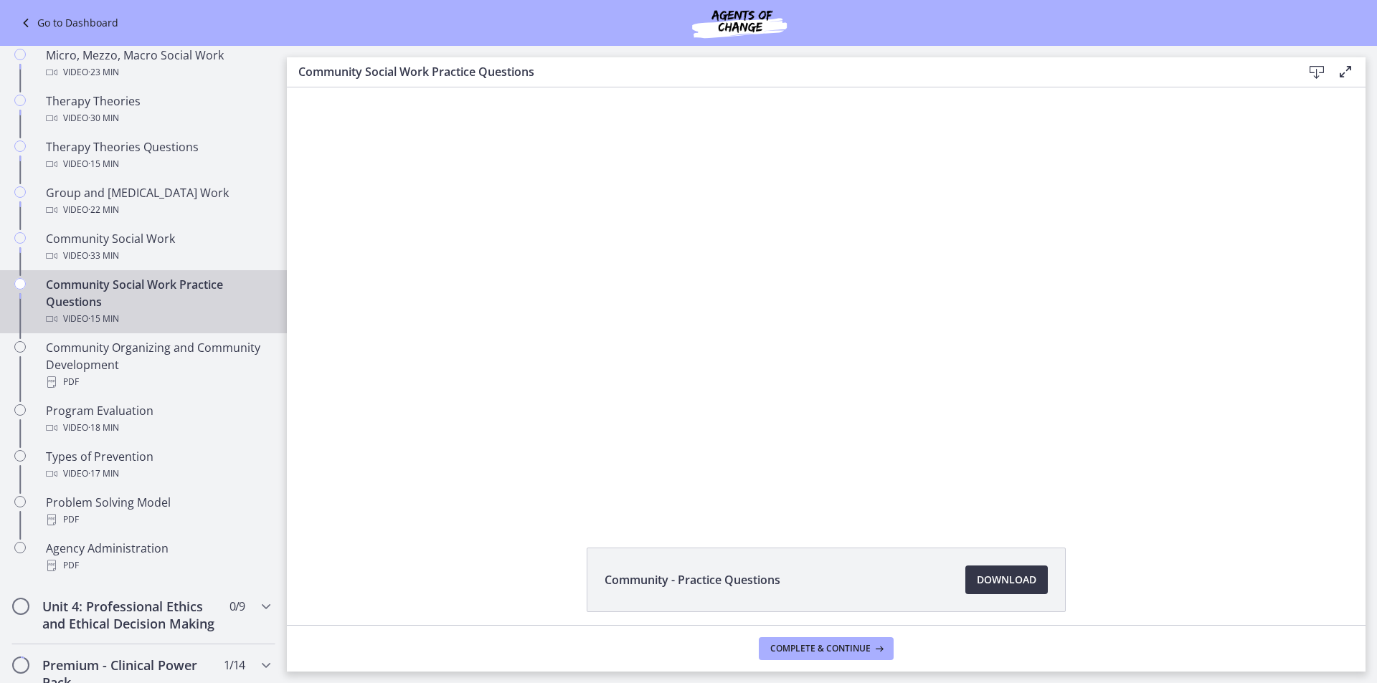
click at [1022, 588] on span "Download Opens in a new window" at bounding box center [1007, 580] width 60 height 17
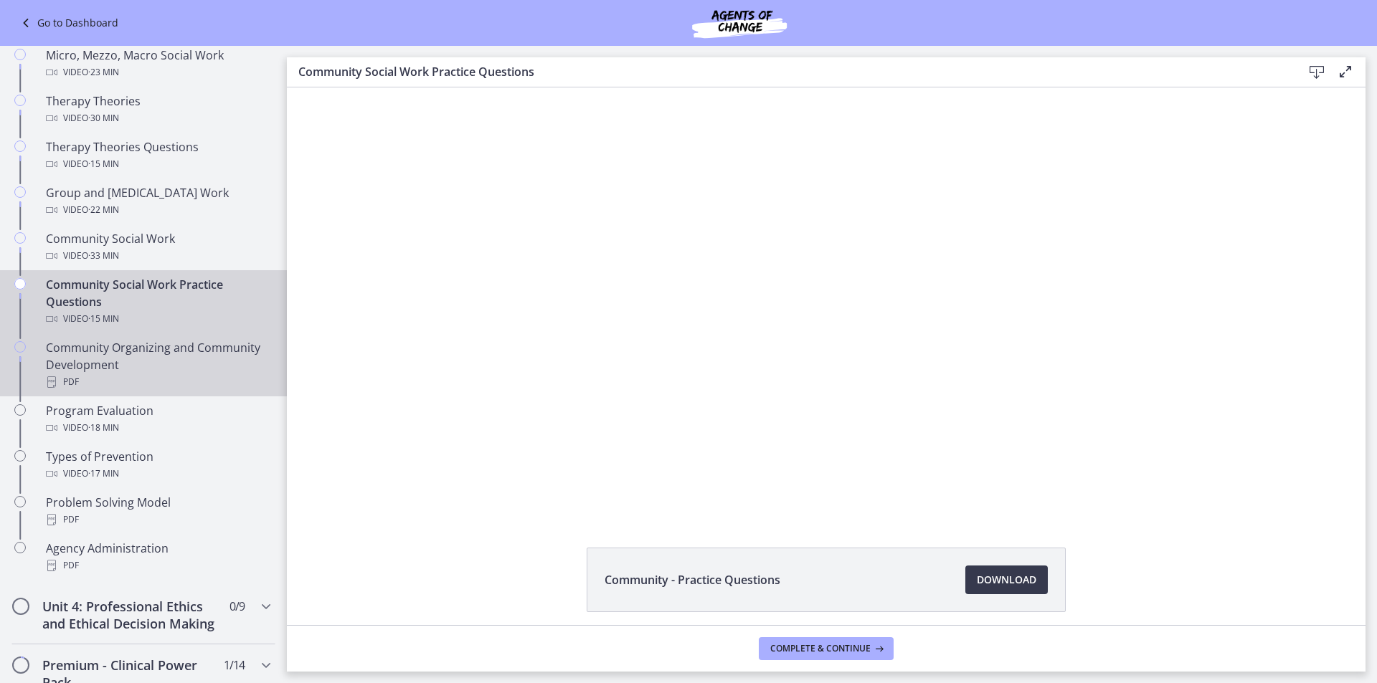
click at [156, 376] on div "PDF" at bounding box center [158, 382] width 224 height 17
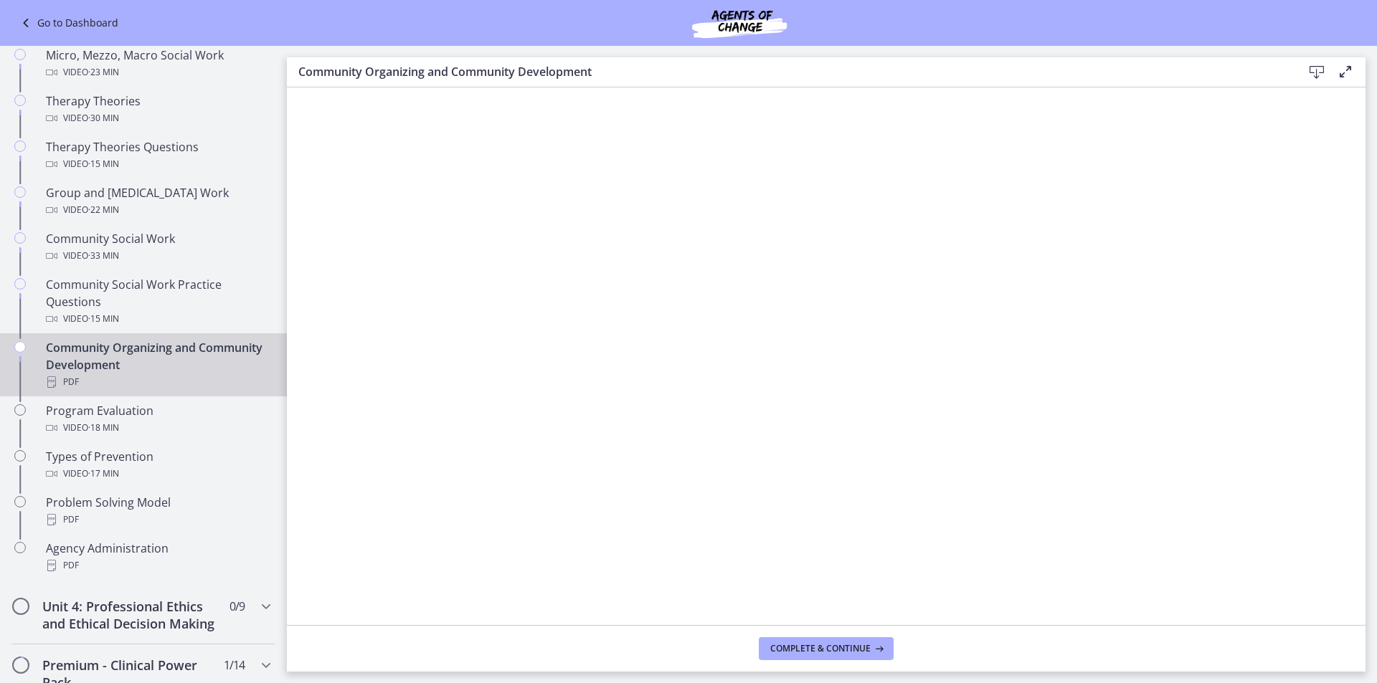
click at [1314, 70] on icon at bounding box center [1316, 72] width 17 height 17
click at [166, 424] on div "Video · 18 min" at bounding box center [158, 428] width 224 height 17
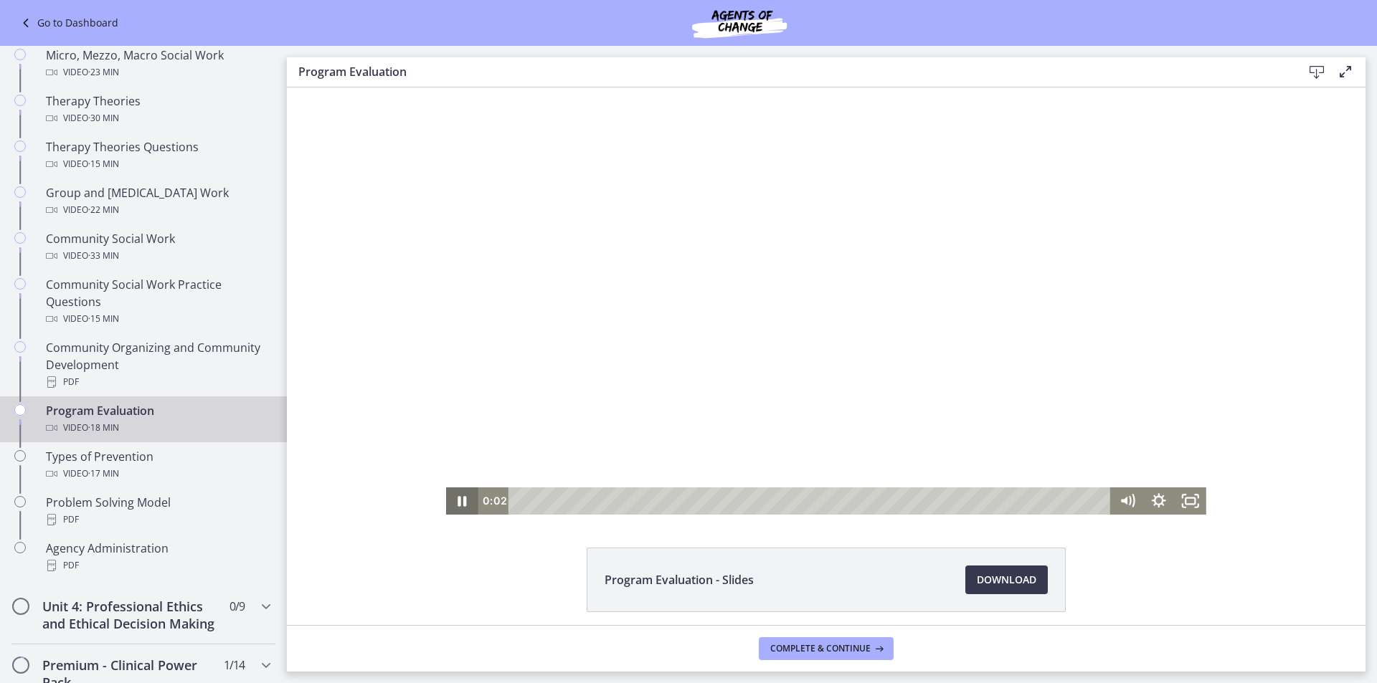
click at [457, 501] on icon "Pause" at bounding box center [462, 501] width 32 height 27
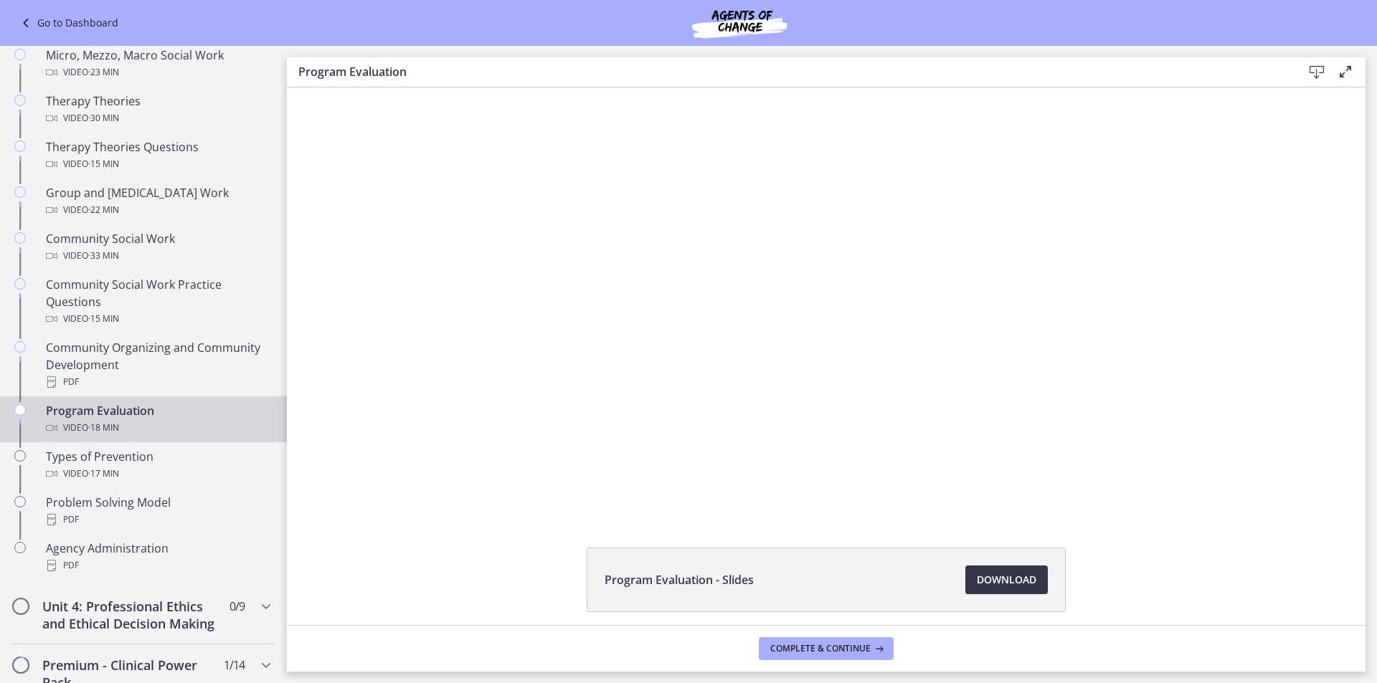
click at [994, 577] on span "Download Opens in a new window" at bounding box center [1007, 580] width 60 height 17
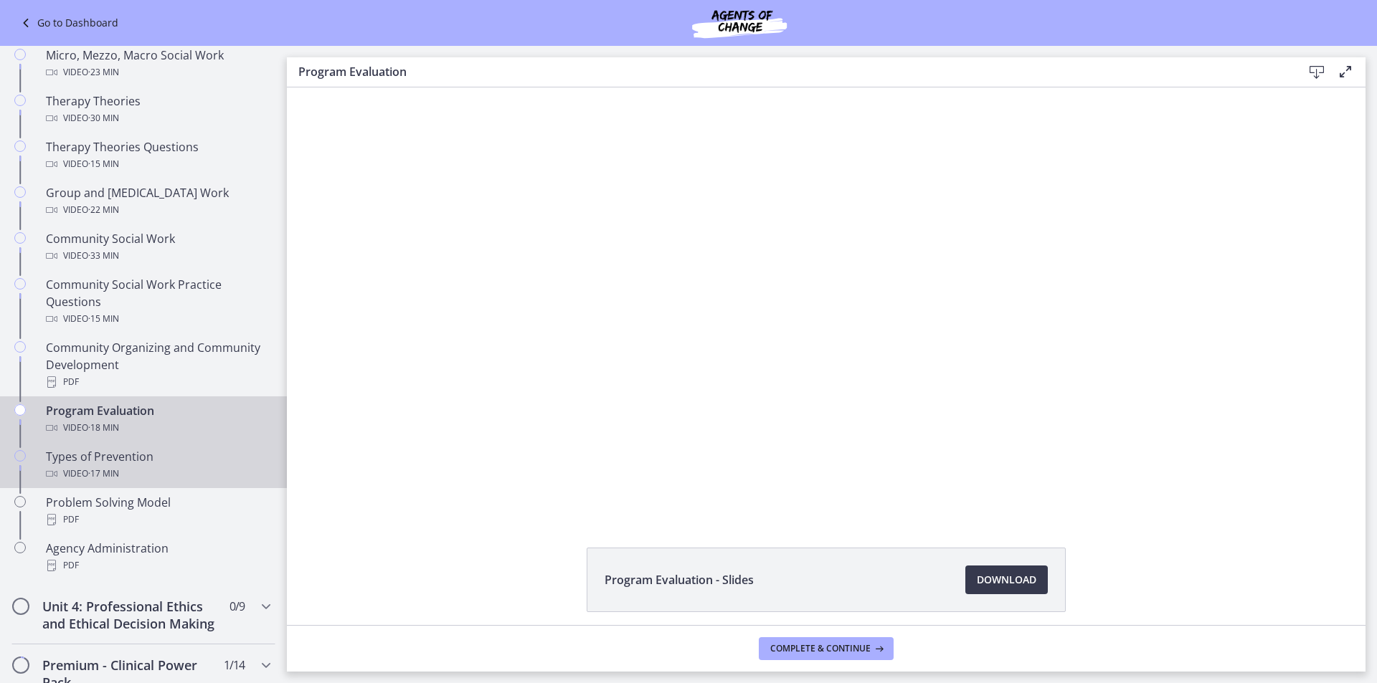
click at [186, 456] on div "Types of Prevention Video · 17 min" at bounding box center [158, 465] width 224 height 34
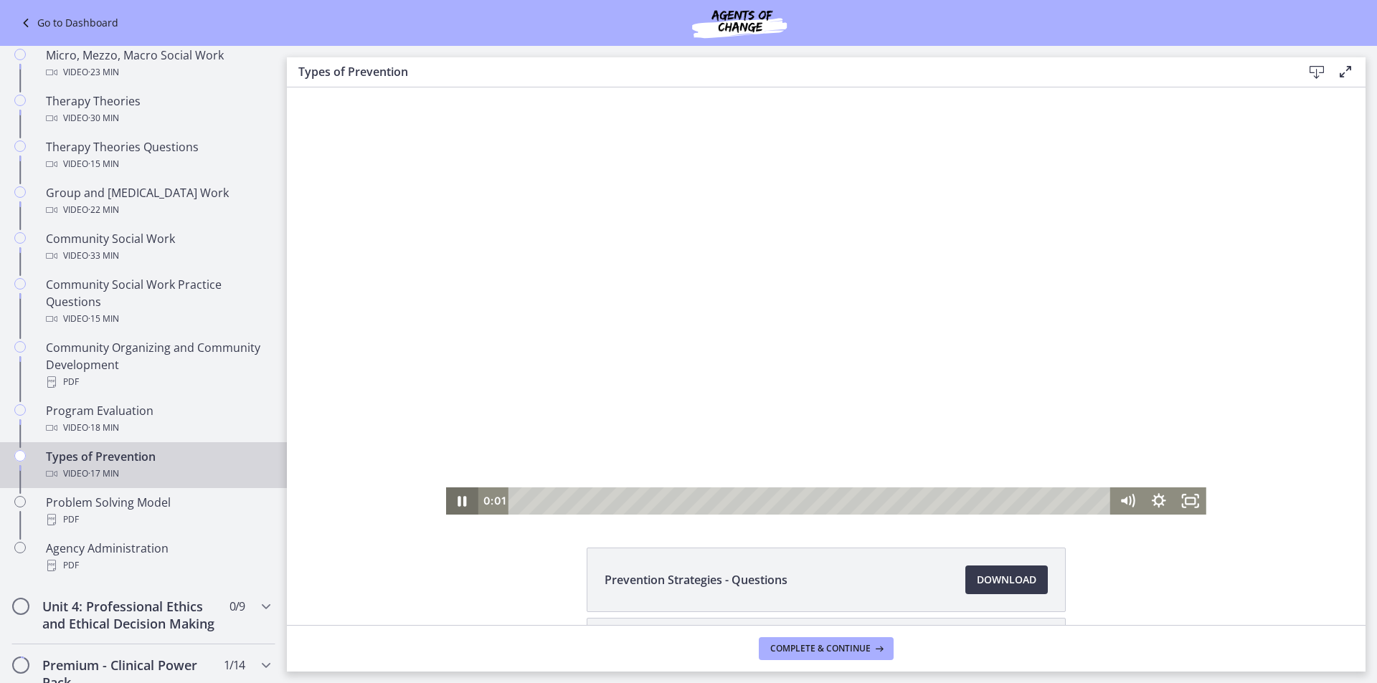
click at [453, 498] on icon "Pause" at bounding box center [462, 501] width 32 height 27
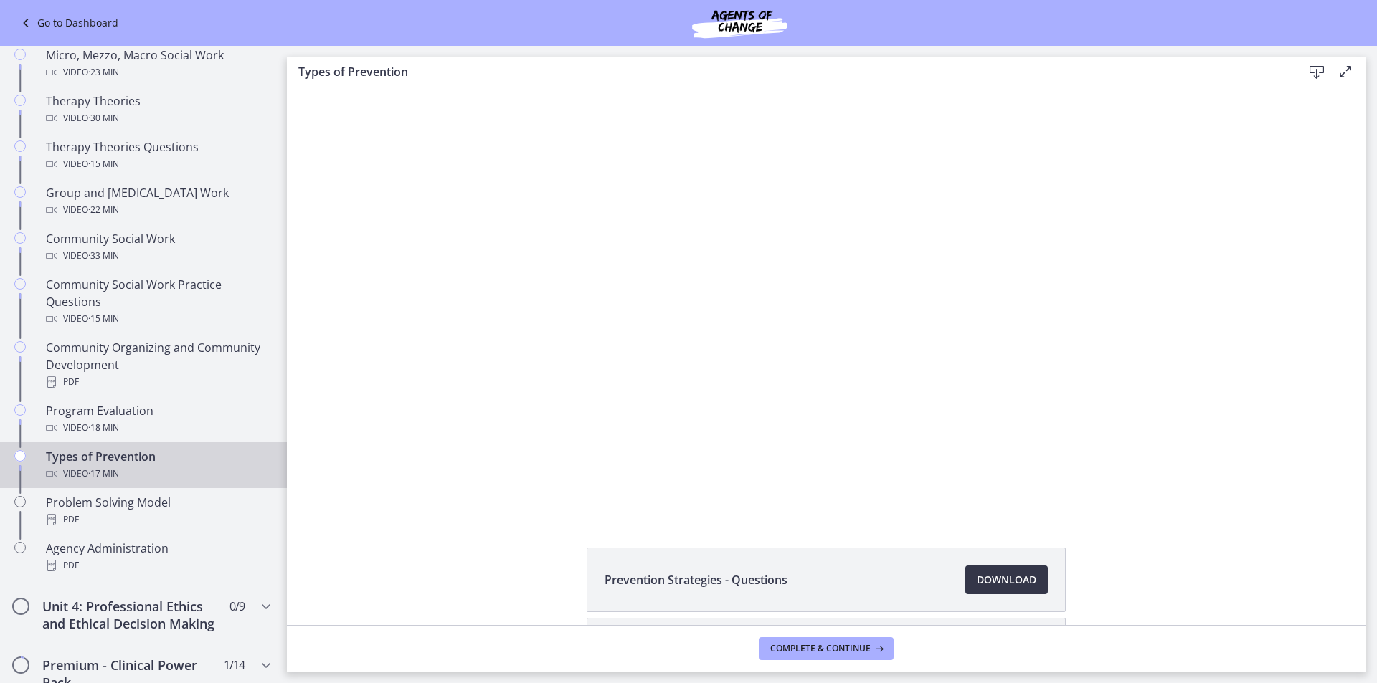
click at [1016, 587] on span "Download Opens in a new window" at bounding box center [1007, 580] width 60 height 17
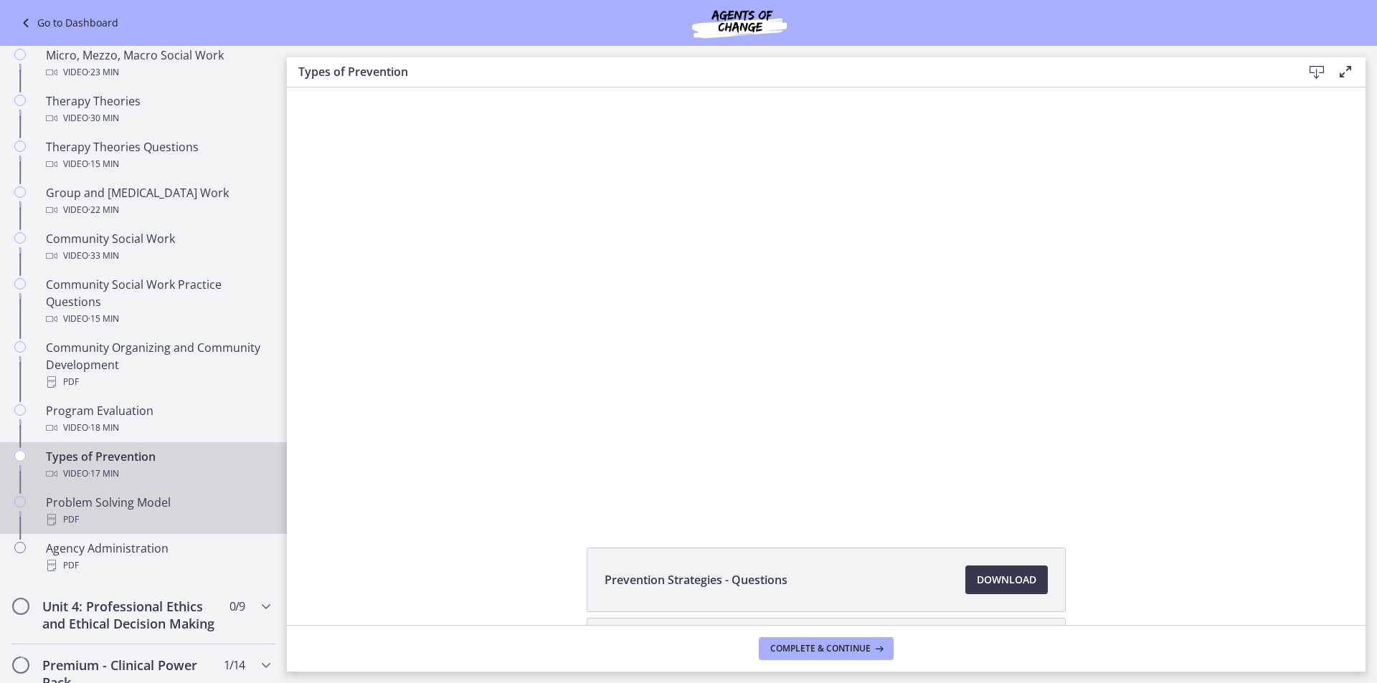
click at [185, 518] on div "PDF" at bounding box center [158, 519] width 224 height 17
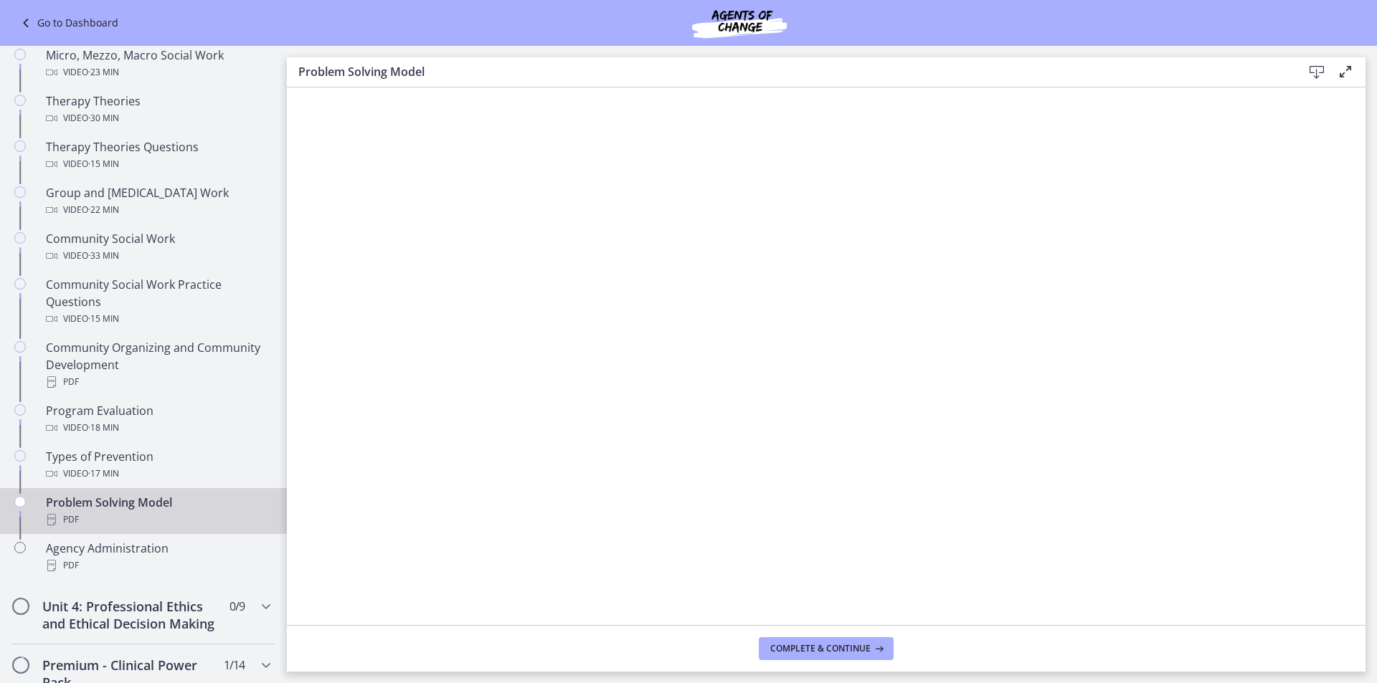
click at [1315, 75] on icon at bounding box center [1316, 72] width 17 height 17
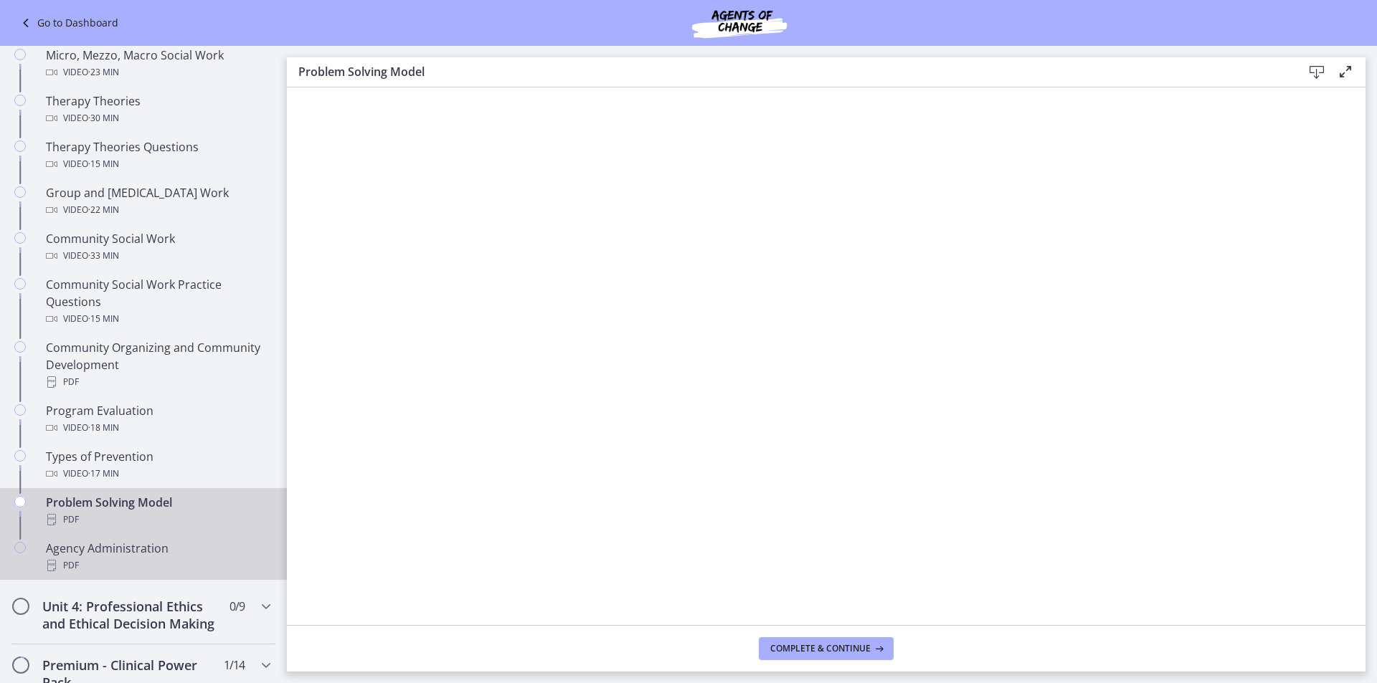
click at [138, 556] on div "Agency Administration PDF" at bounding box center [158, 557] width 224 height 34
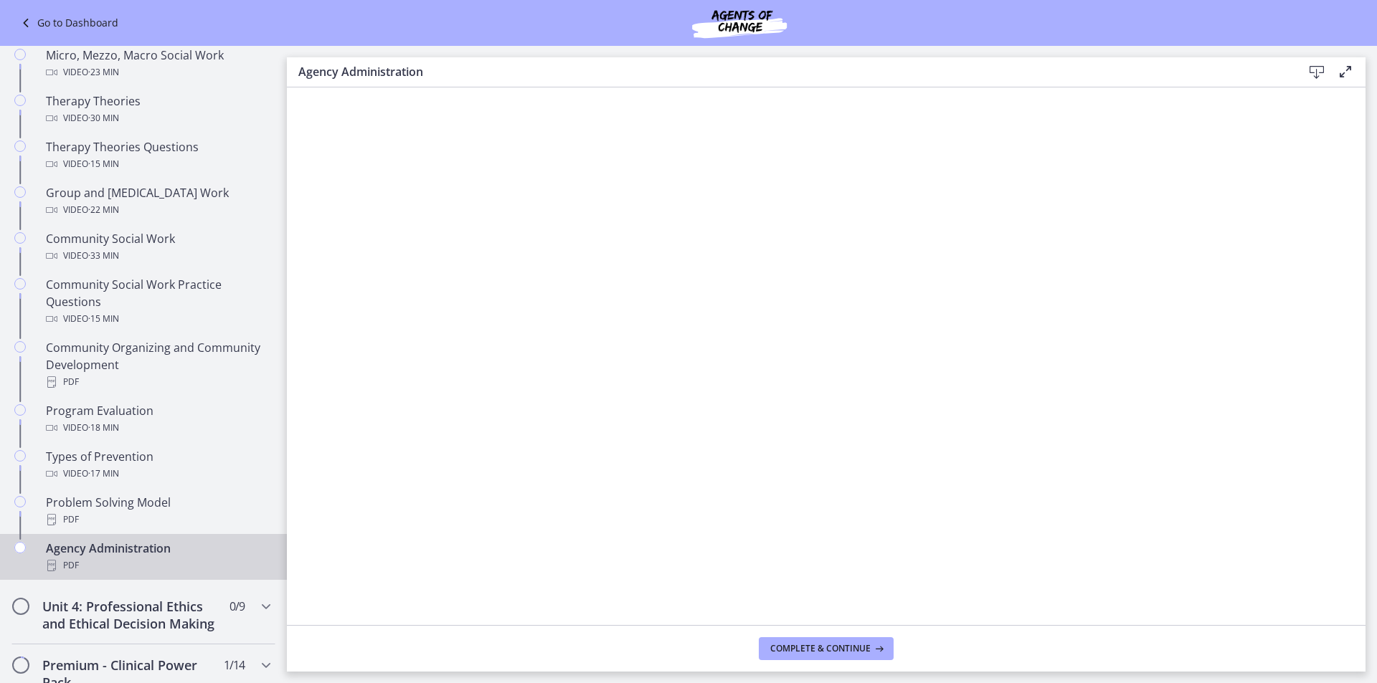
click at [1311, 77] on icon at bounding box center [1316, 72] width 17 height 17
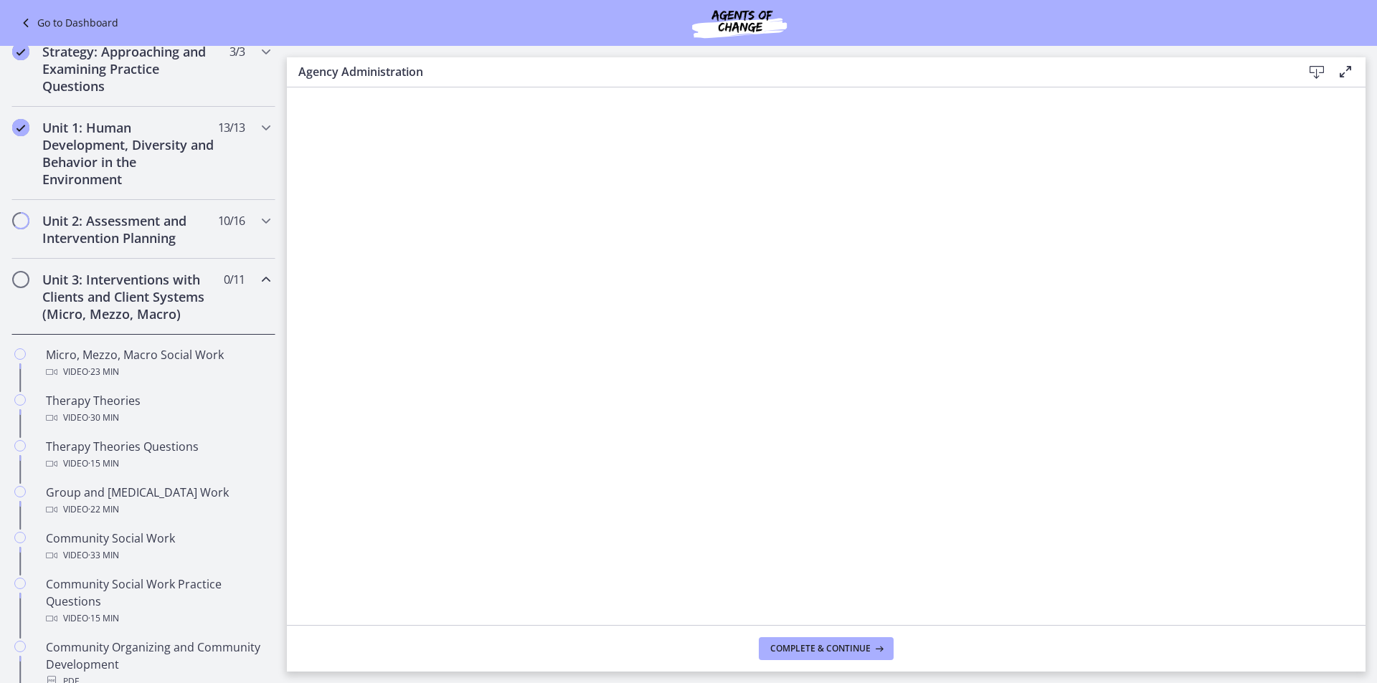
scroll to position [265, 0]
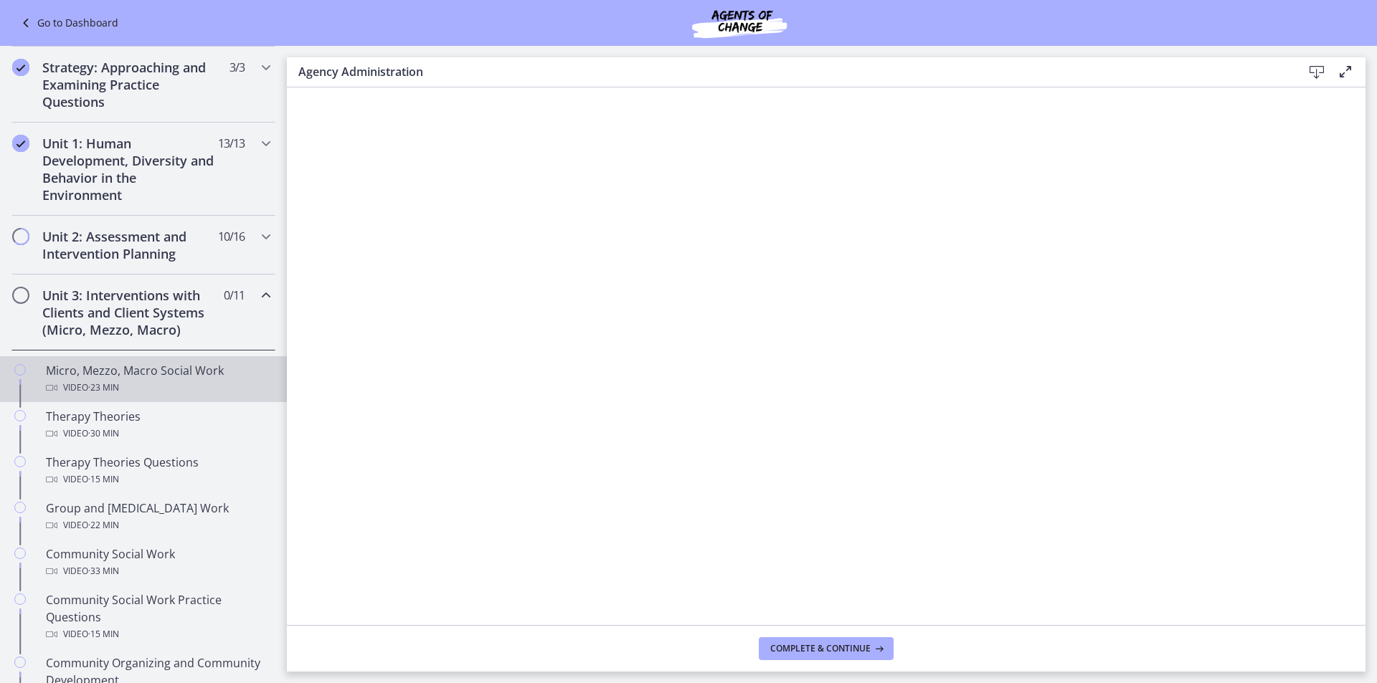
click at [168, 393] on div "Video · 23 min" at bounding box center [158, 387] width 224 height 17
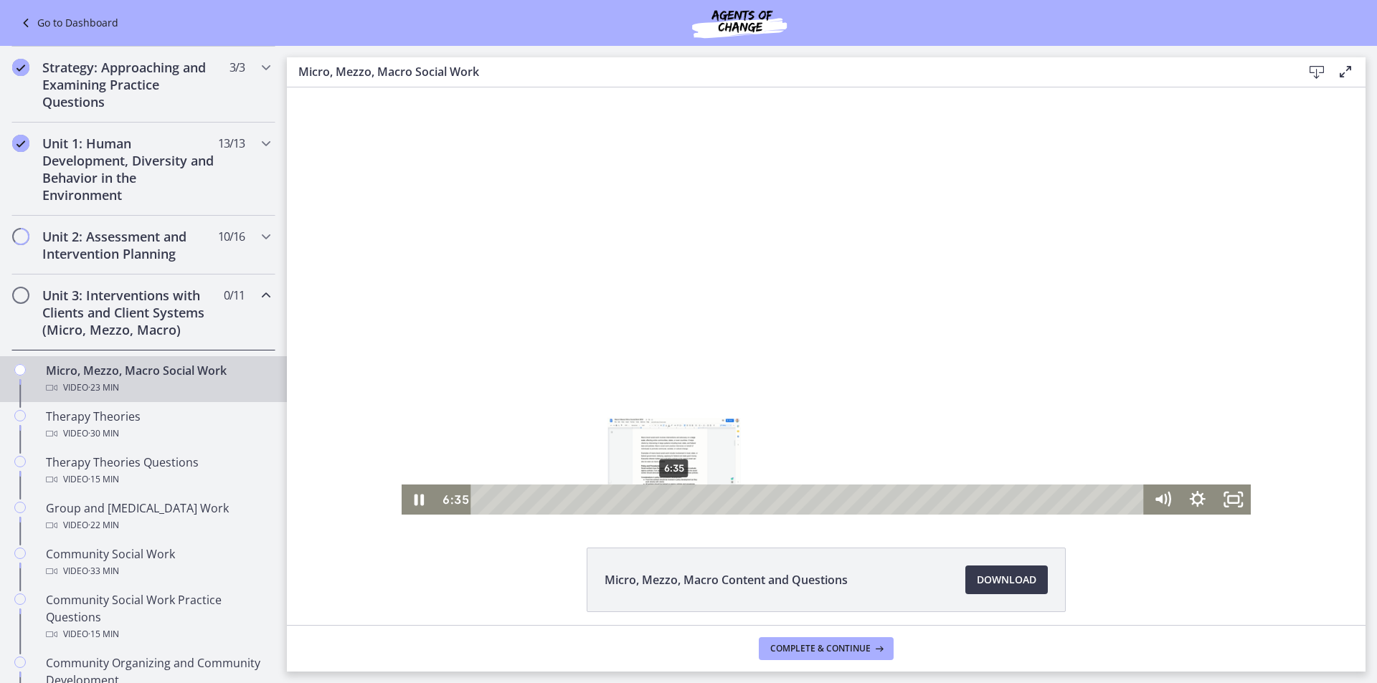
click at [669, 508] on div "6:35" at bounding box center [810, 500] width 652 height 30
drag, startPoint x: 671, startPoint y: 498, endPoint x: 756, endPoint y: 501, distance: 84.7
click at [756, 501] on div "Playbar" at bounding box center [761, 500] width 10 height 10
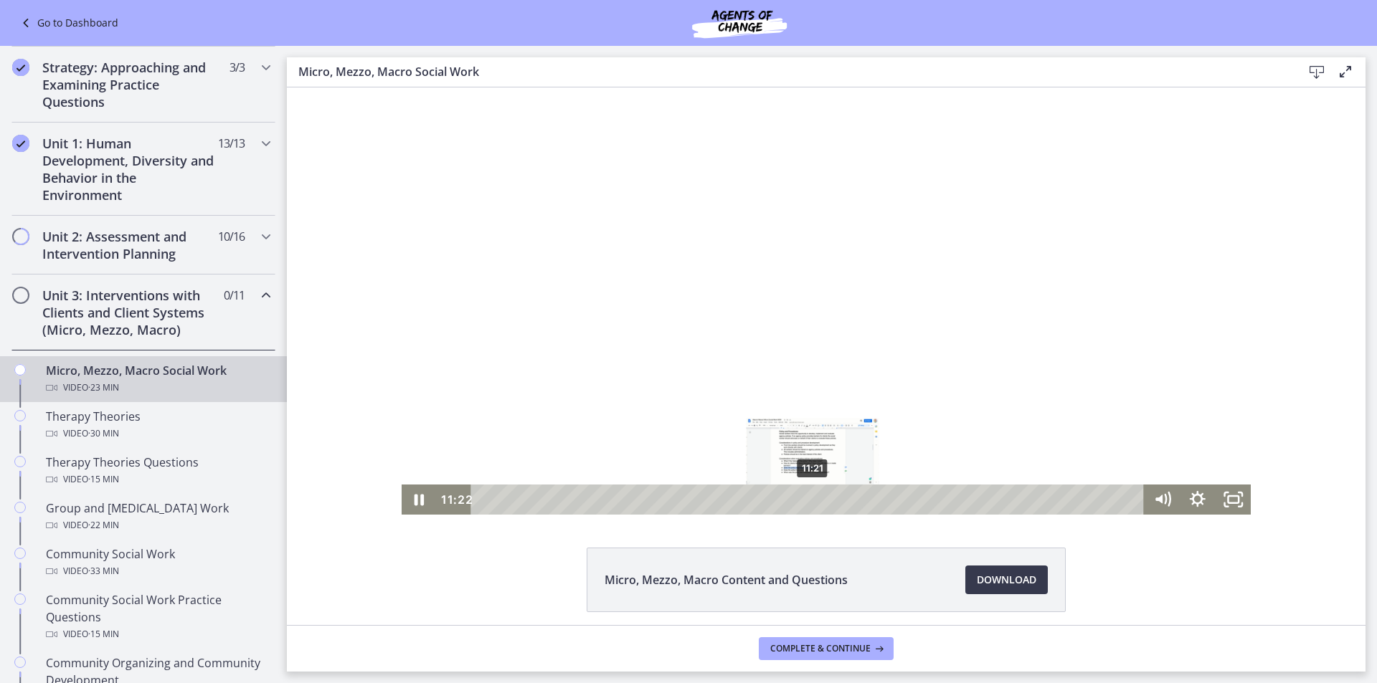
drag, startPoint x: 756, startPoint y: 501, endPoint x: 808, endPoint y: 501, distance: 51.6
click at [808, 501] on div "Playbar" at bounding box center [813, 500] width 10 height 10
click at [828, 503] on div "Playbar" at bounding box center [823, 500] width 10 height 10
click at [415, 504] on icon "Pause" at bounding box center [419, 500] width 35 height 30
click at [415, 504] on icon "Play Video" at bounding box center [420, 500] width 35 height 30
